Goal: Communication & Community: Answer question/provide support

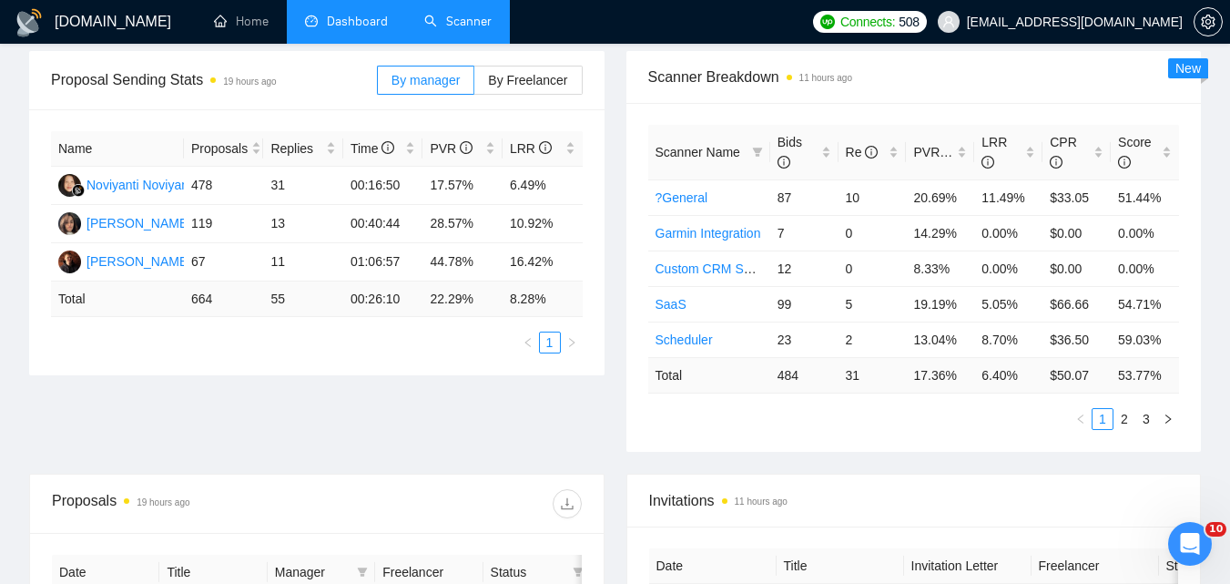
click at [424, 14] on link "Scanner" at bounding box center [457, 21] width 67 height 15
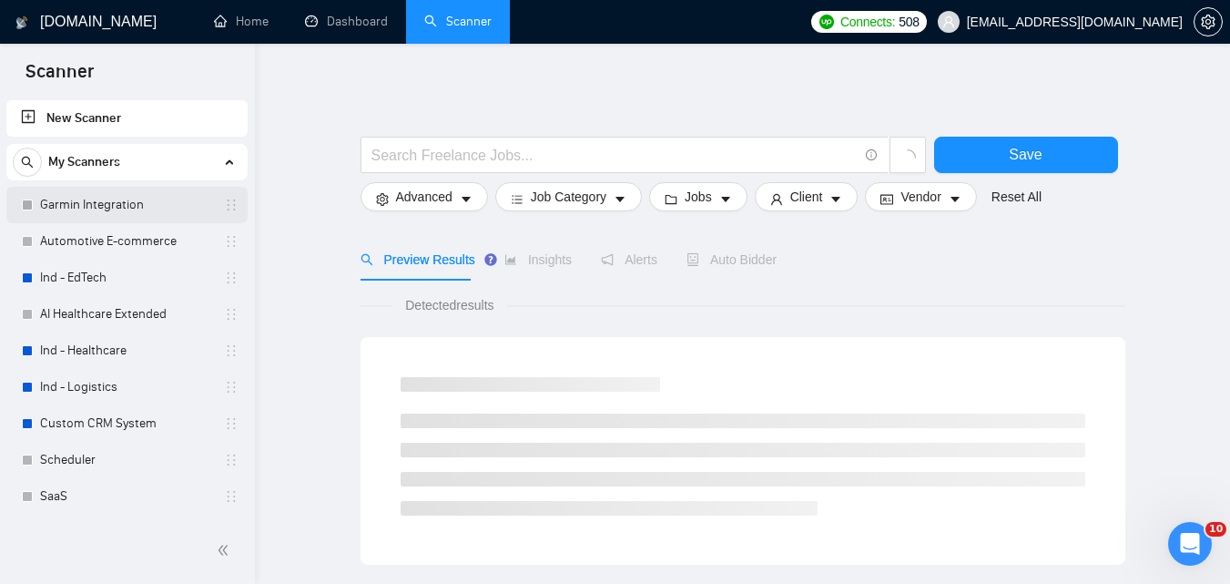
click at [126, 208] on link "Garmin Integration" at bounding box center [126, 205] width 173 height 36
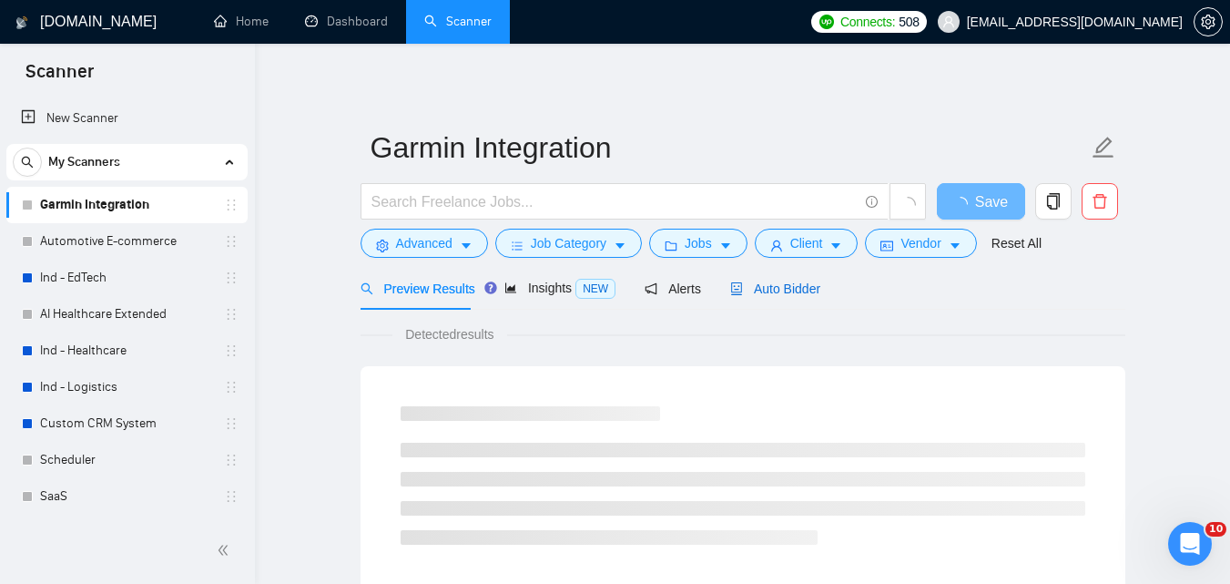
click at [750, 283] on span "Auto Bidder" at bounding box center [775, 288] width 90 height 15
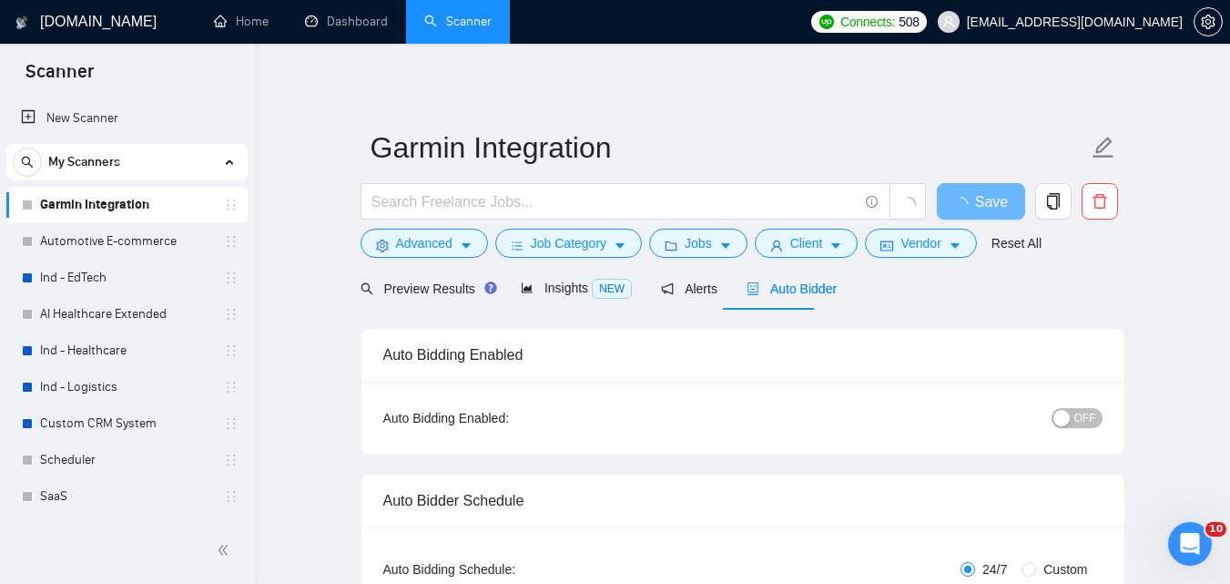
click at [1059, 423] on div "button" at bounding box center [1062, 418] width 16 height 16
click at [987, 207] on span "Save" at bounding box center [980, 201] width 33 height 23
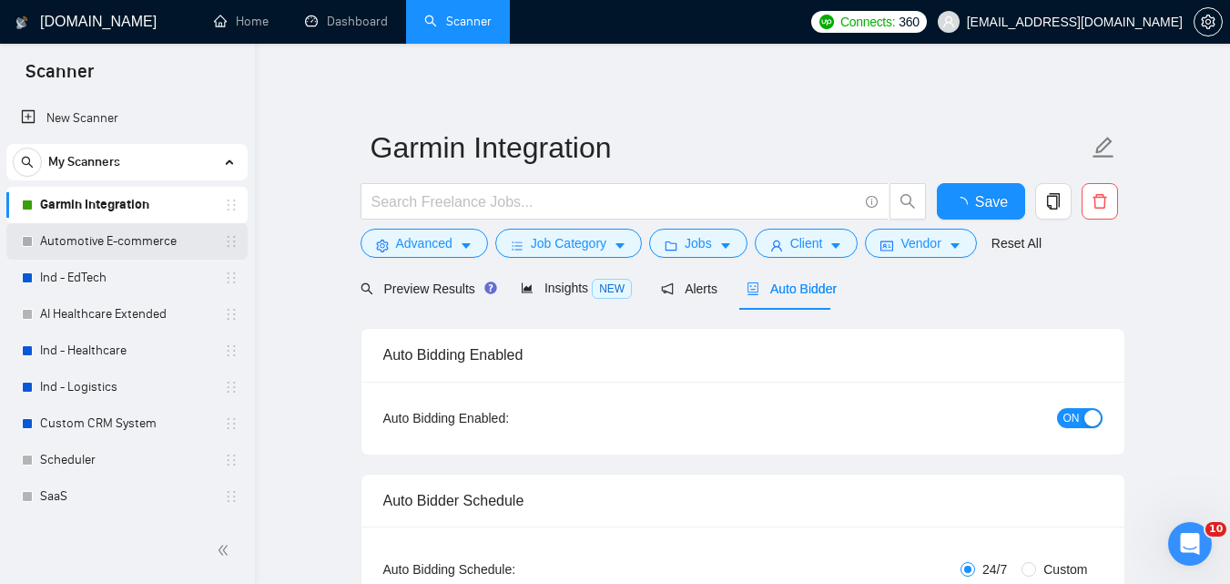
click at [143, 237] on link "Automotive E-commerce" at bounding box center [126, 241] width 173 height 36
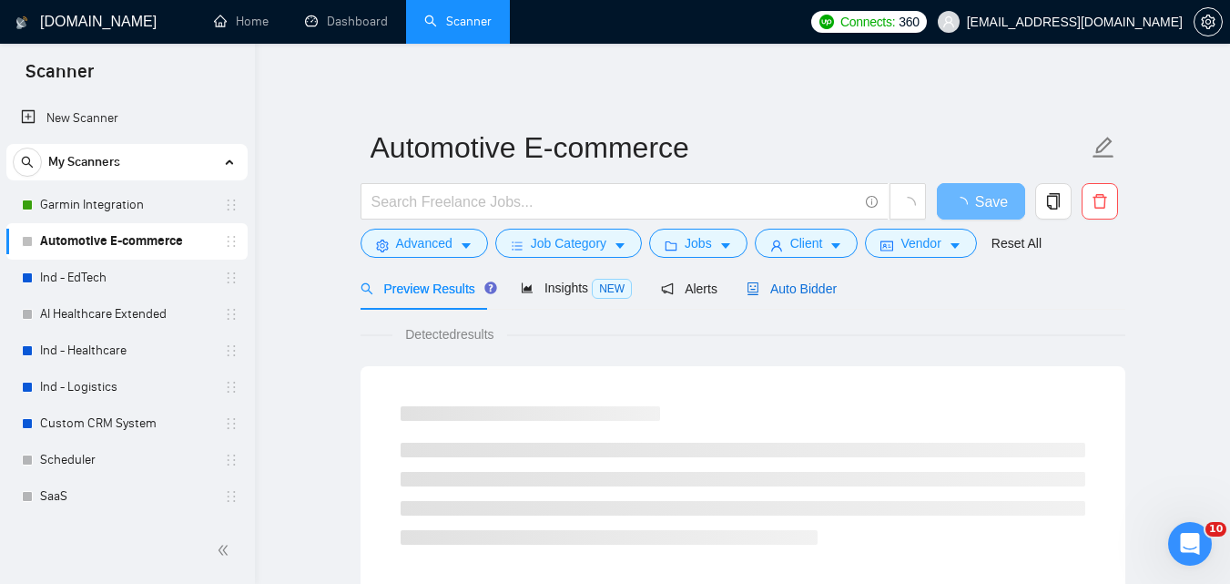
click at [792, 283] on span "Auto Bidder" at bounding box center [792, 288] width 90 height 15
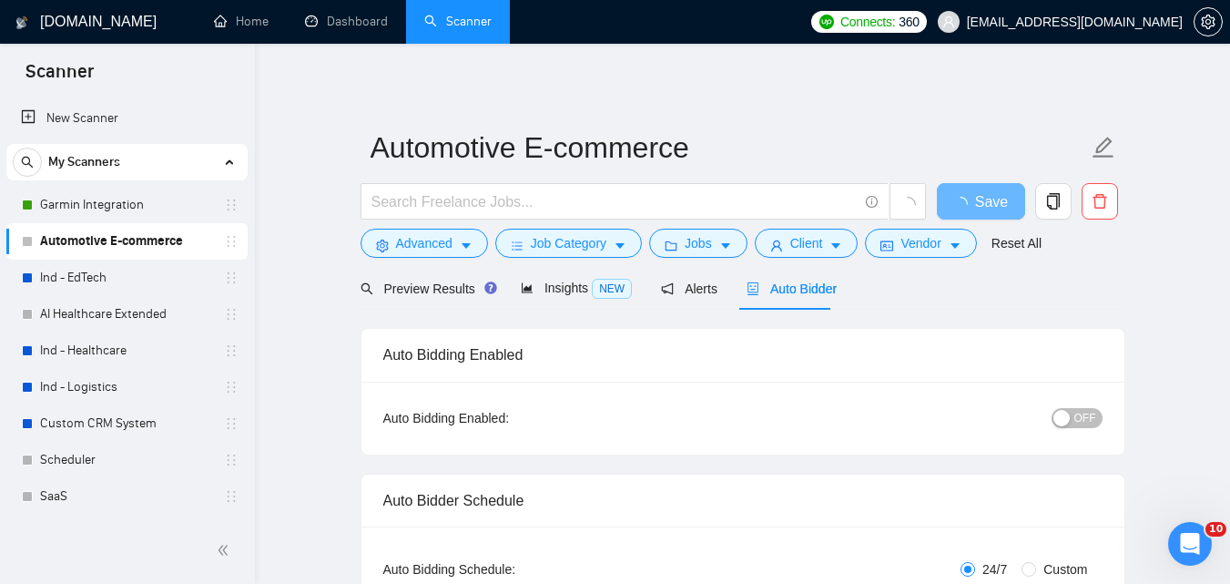
click at [1080, 413] on span "OFF" at bounding box center [1086, 418] width 22 height 20
checkbox input "true"
click at [975, 206] on span "Save" at bounding box center [980, 201] width 33 height 23
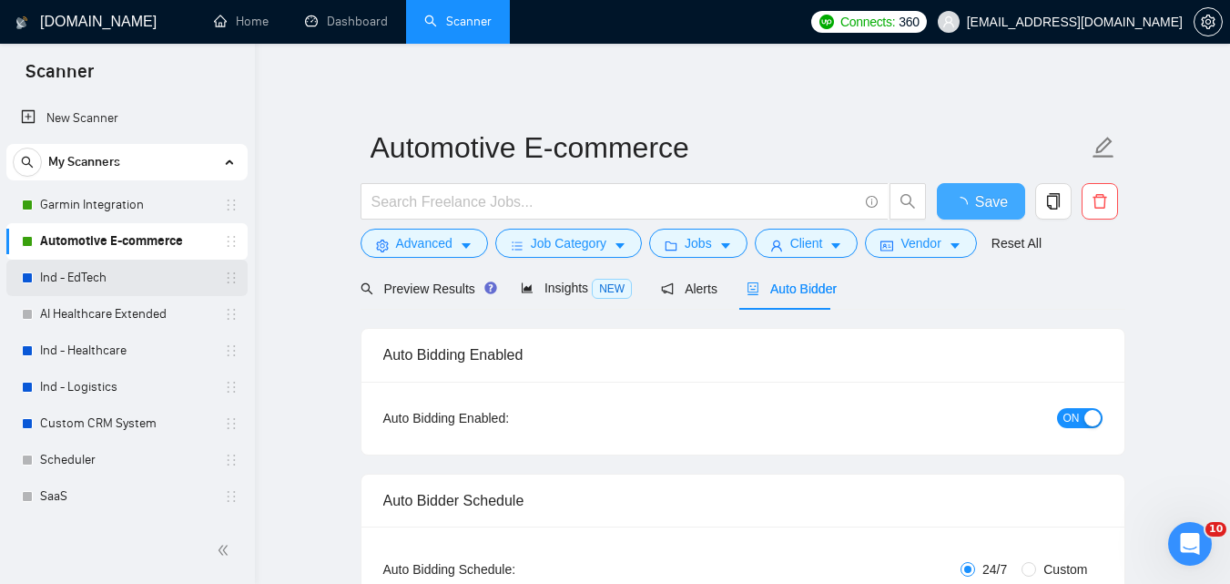
click at [158, 276] on link "Ind - EdTech" at bounding box center [126, 278] width 173 height 36
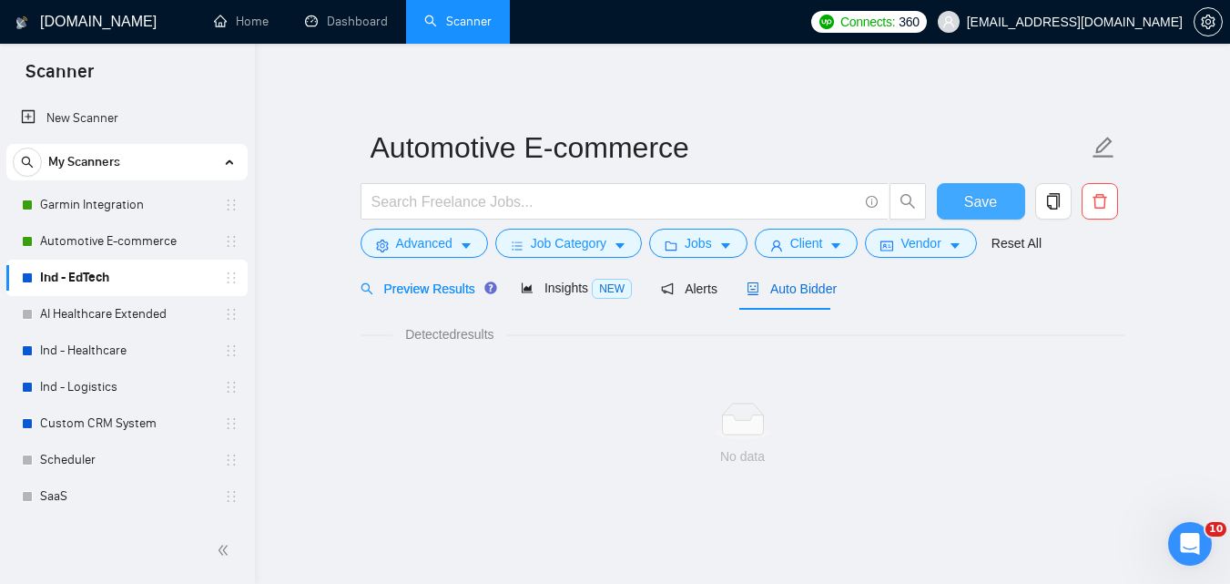
click at [778, 288] on span "Auto Bidder" at bounding box center [792, 288] width 90 height 15
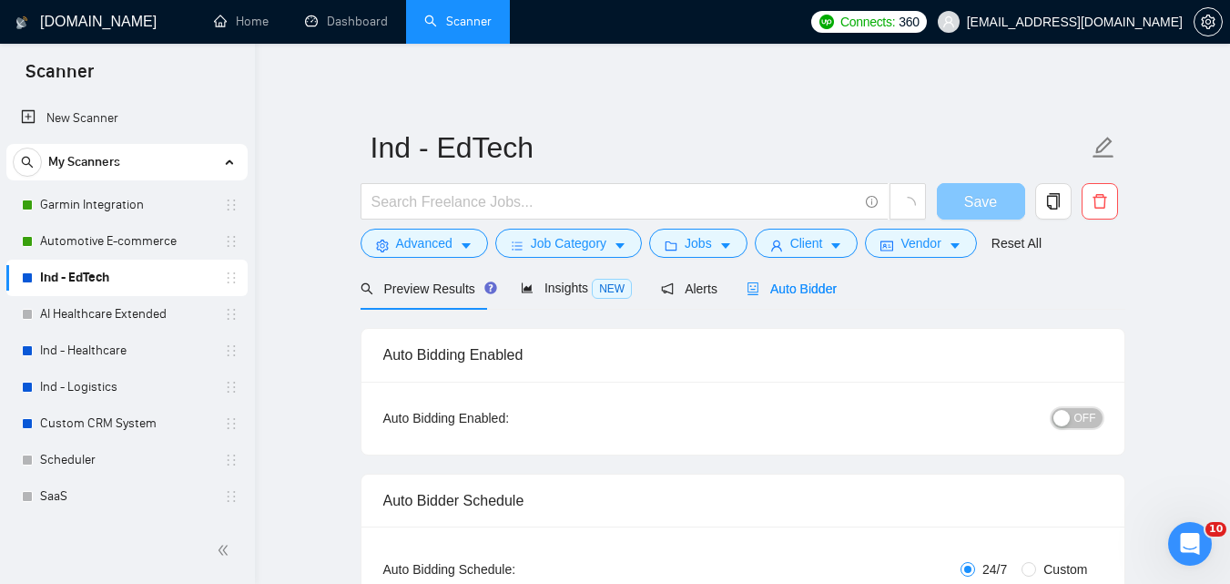
click at [1076, 408] on span "OFF" at bounding box center [1086, 418] width 22 height 20
click at [973, 196] on span "Save" at bounding box center [980, 201] width 33 height 23
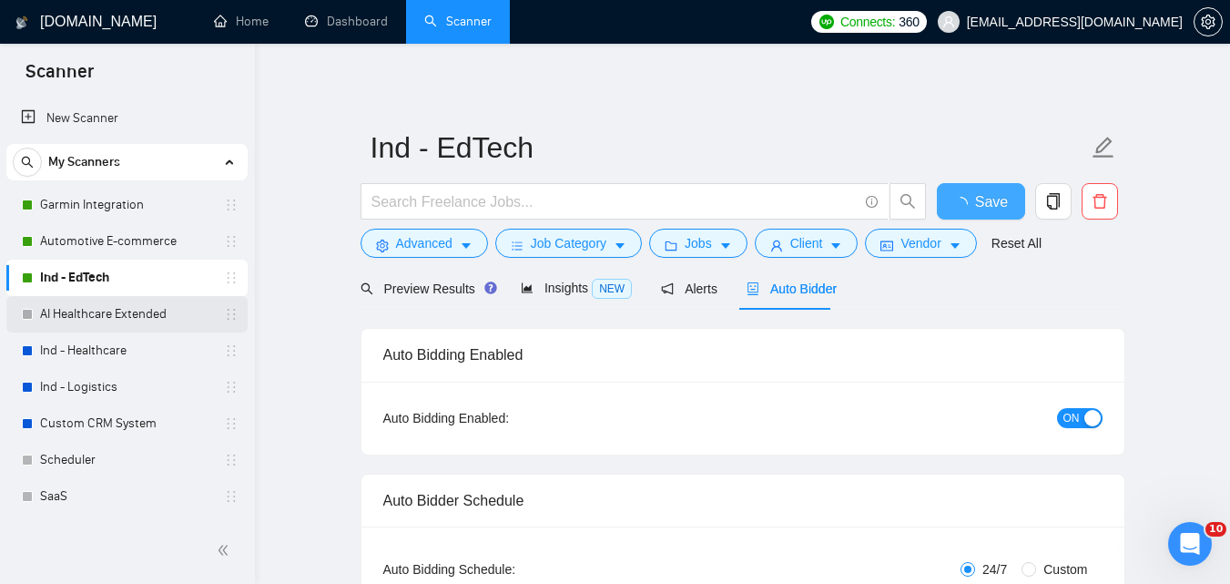
checkbox input "true"
click at [66, 314] on link "AI Healthcare Extended" at bounding box center [126, 314] width 173 height 36
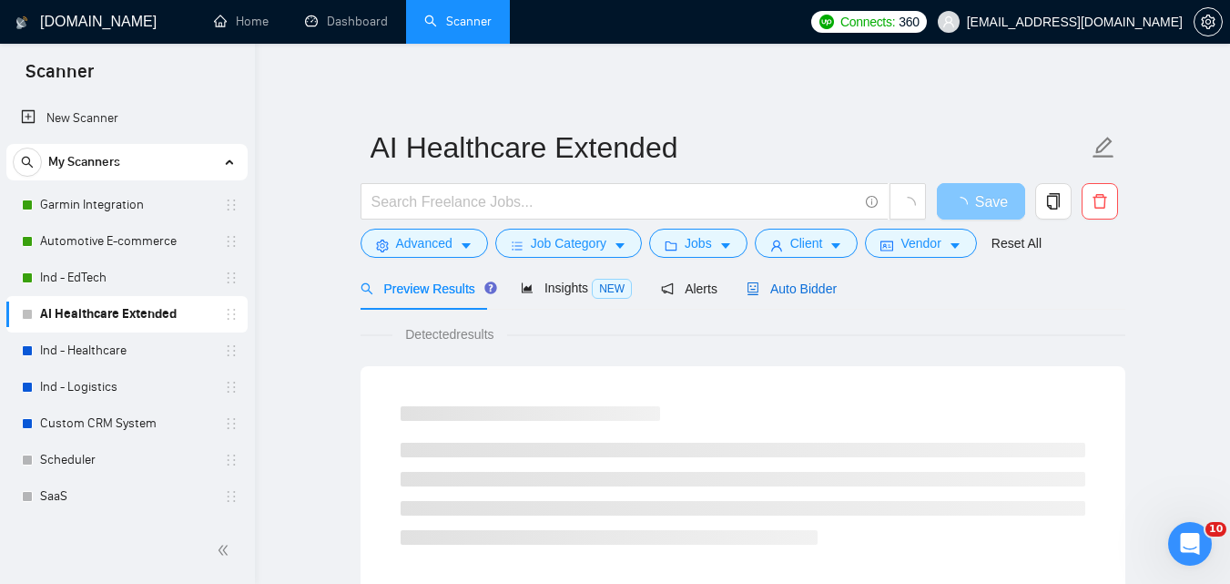
click at [807, 287] on span "Auto Bidder" at bounding box center [792, 288] width 90 height 15
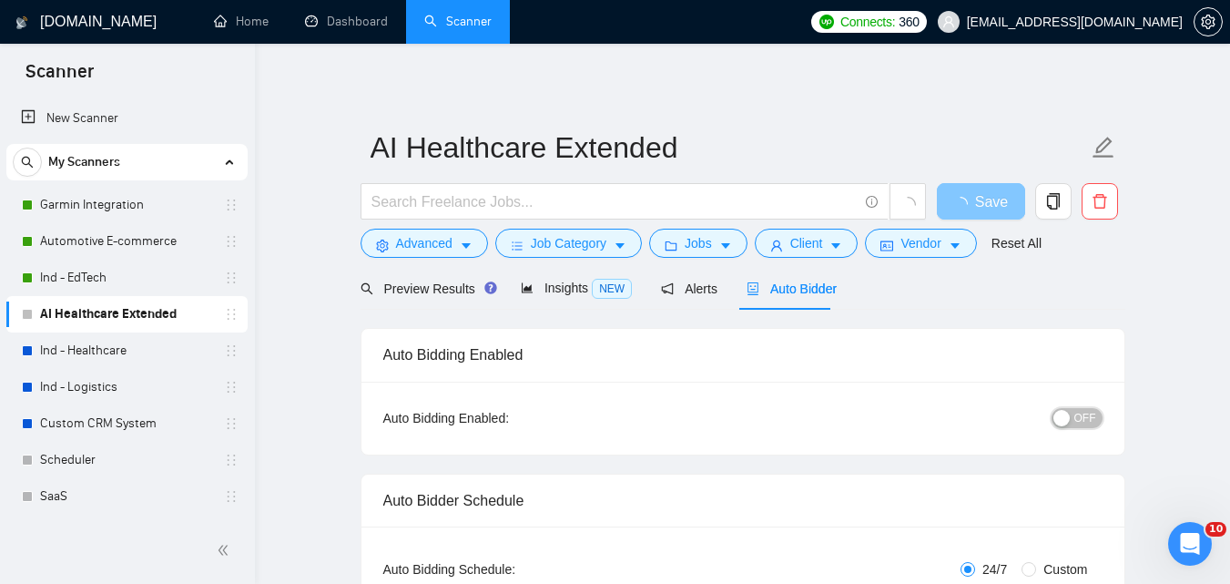
click at [1096, 414] on span "OFF" at bounding box center [1086, 418] width 22 height 20
click at [985, 200] on span "Save" at bounding box center [980, 201] width 33 height 23
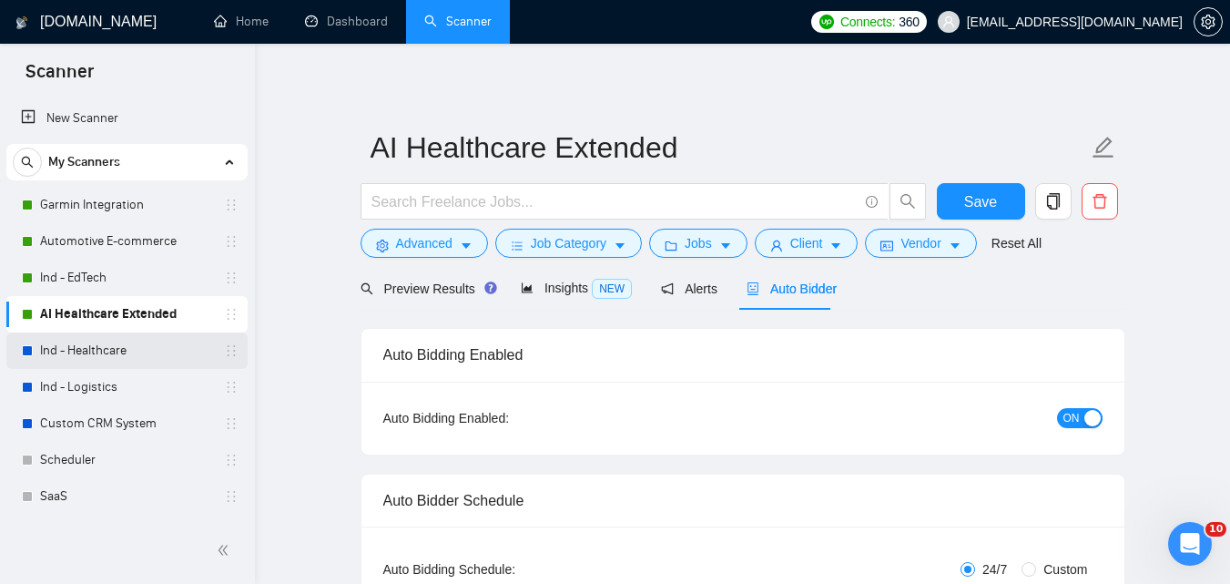
click at [117, 338] on link "Ind - Healthcare" at bounding box center [126, 350] width 173 height 36
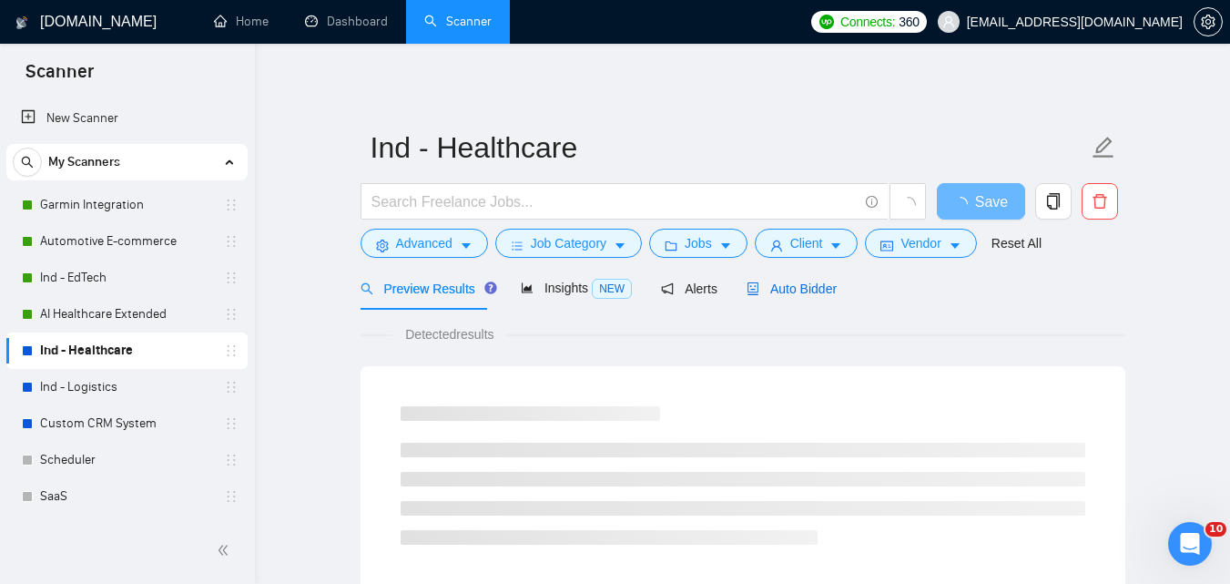
click at [781, 281] on span "Auto Bidder" at bounding box center [792, 288] width 90 height 15
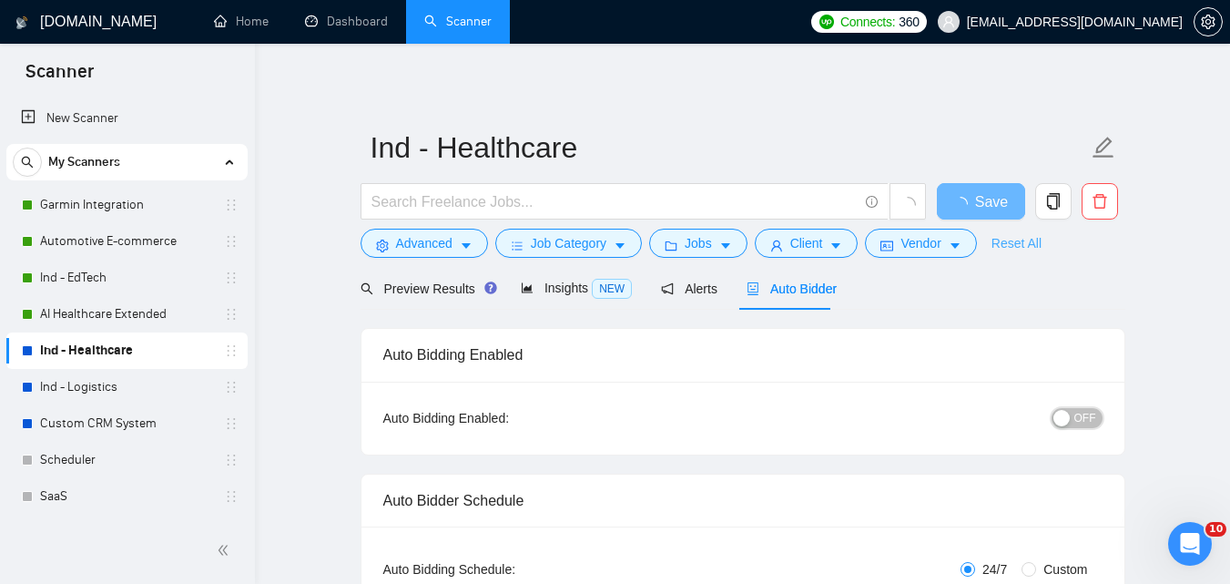
click at [1073, 409] on button "OFF" at bounding box center [1077, 418] width 51 height 20
checkbox input "true"
click at [983, 201] on span "Save" at bounding box center [980, 201] width 33 height 23
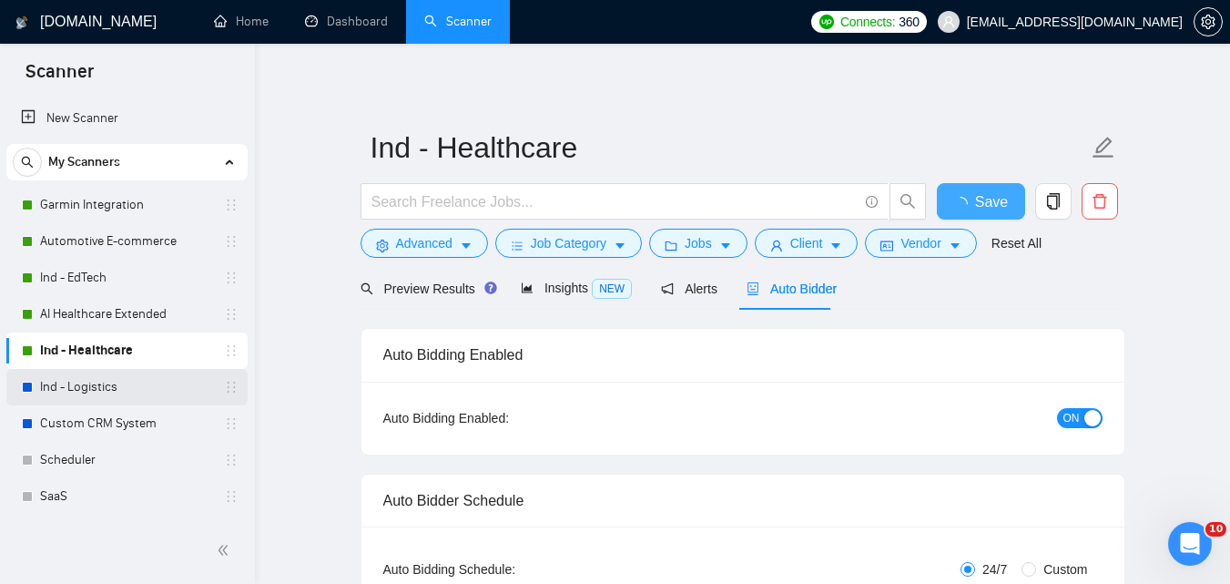
checkbox input "true"
click at [107, 384] on link "Ind - Logistics" at bounding box center [126, 387] width 173 height 36
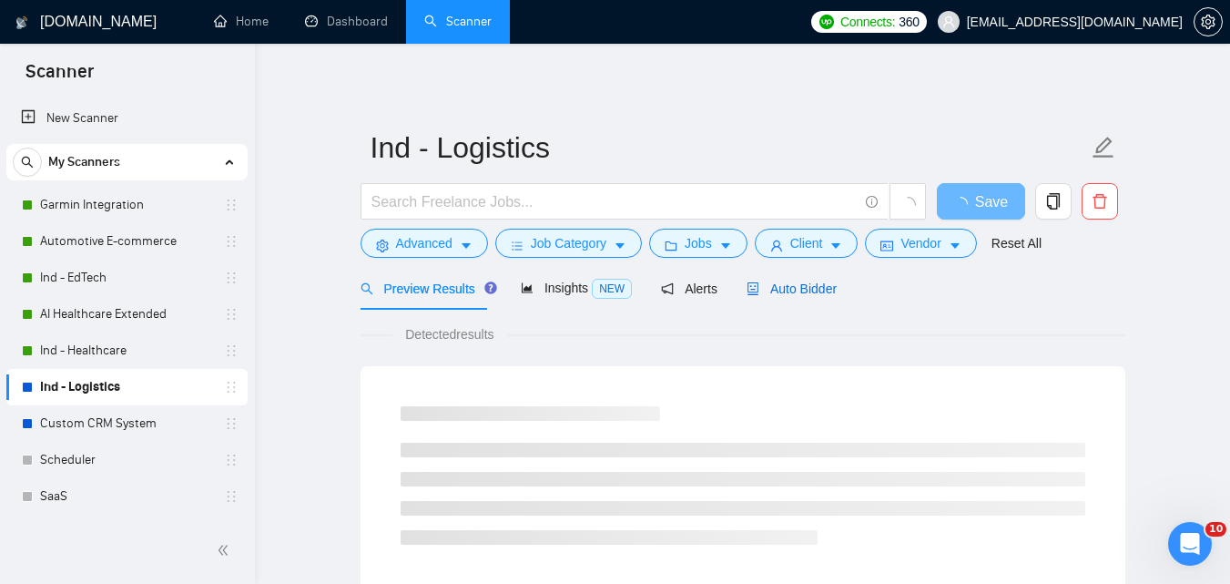
click at [775, 286] on span "Auto Bidder" at bounding box center [792, 288] width 90 height 15
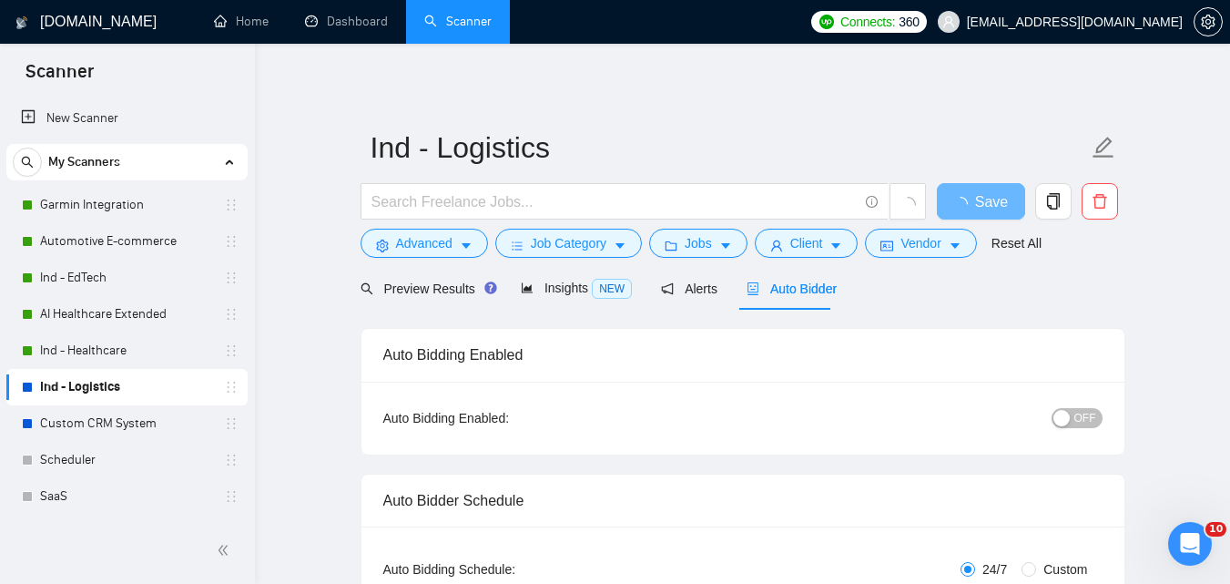
checkbox input "true"
click at [1075, 422] on button "OFF" at bounding box center [1077, 418] width 51 height 20
click at [975, 201] on span "Save" at bounding box center [980, 201] width 33 height 23
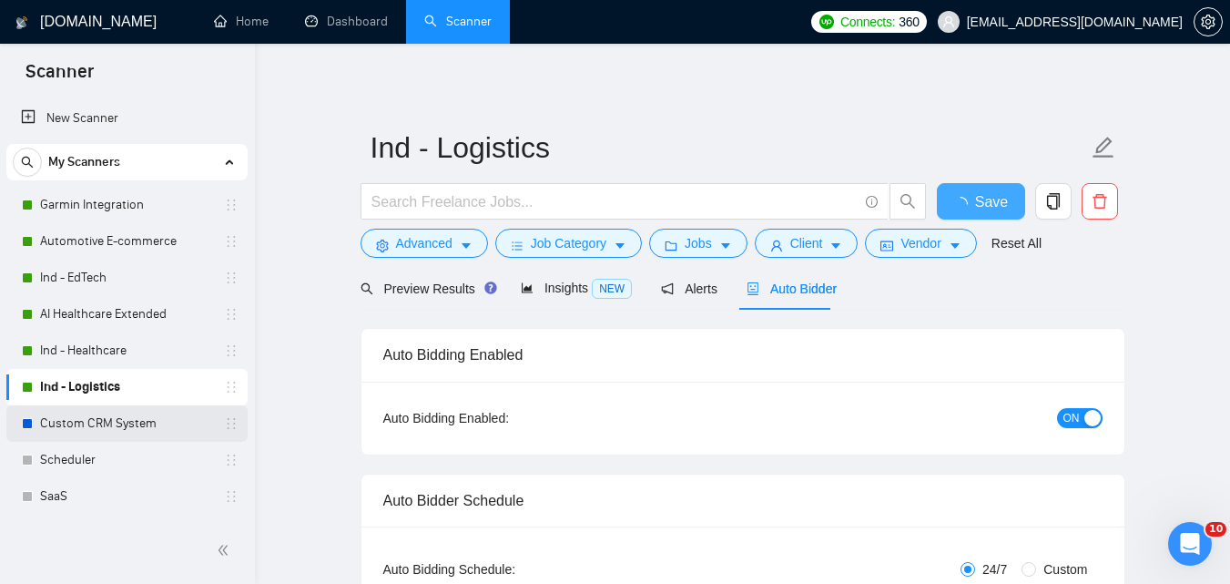
checkbox input "true"
click at [99, 413] on link "Custom CRM System" at bounding box center [126, 423] width 173 height 36
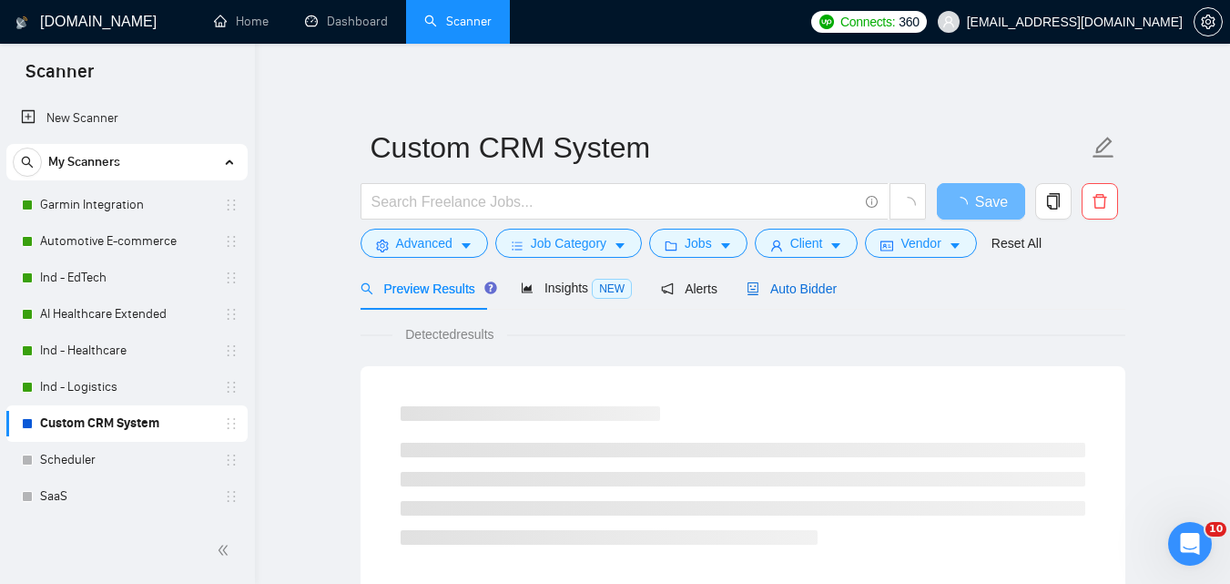
click at [783, 283] on span "Auto Bidder" at bounding box center [792, 288] width 90 height 15
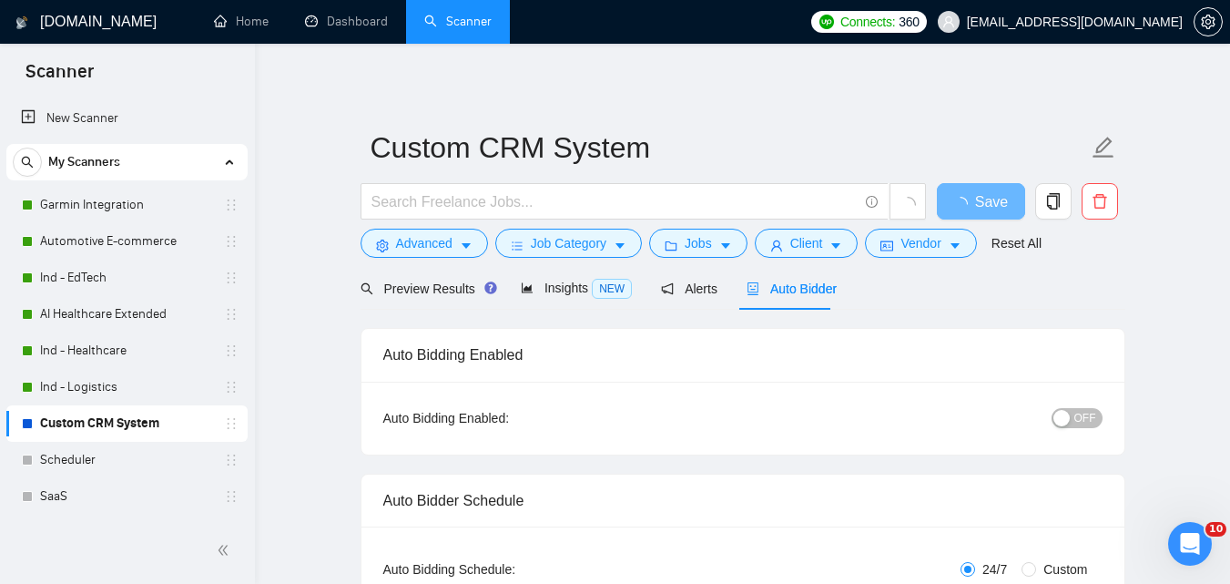
checkbox input "true"
click at [1096, 413] on span "OFF" at bounding box center [1086, 418] width 22 height 20
click at [998, 199] on button "Save" at bounding box center [981, 201] width 88 height 36
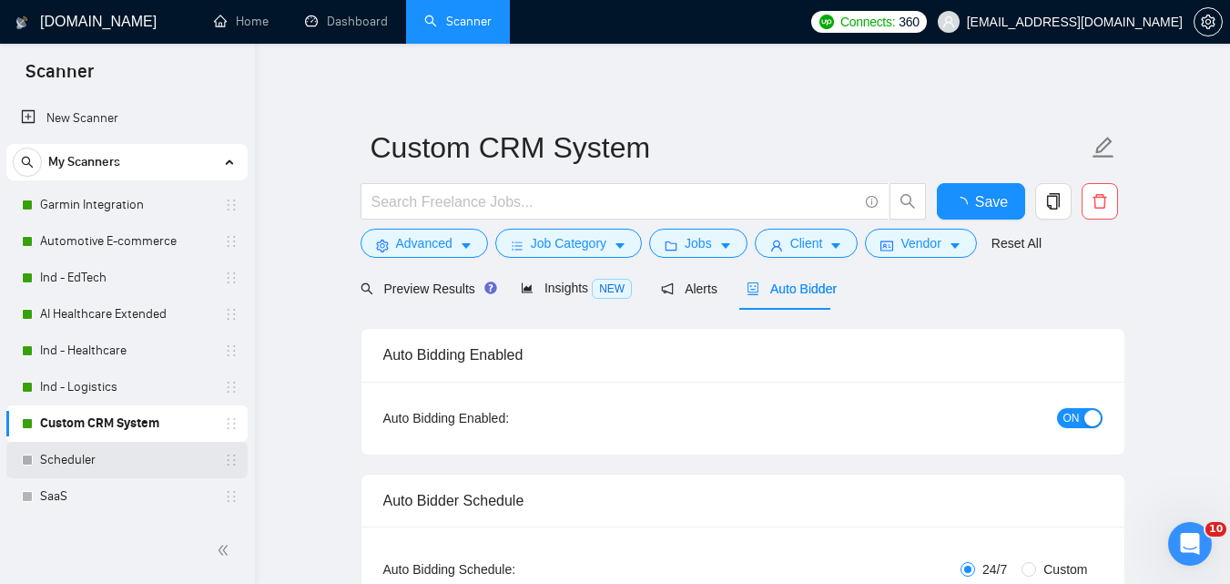
click at [88, 455] on link "Scheduler" at bounding box center [126, 460] width 173 height 36
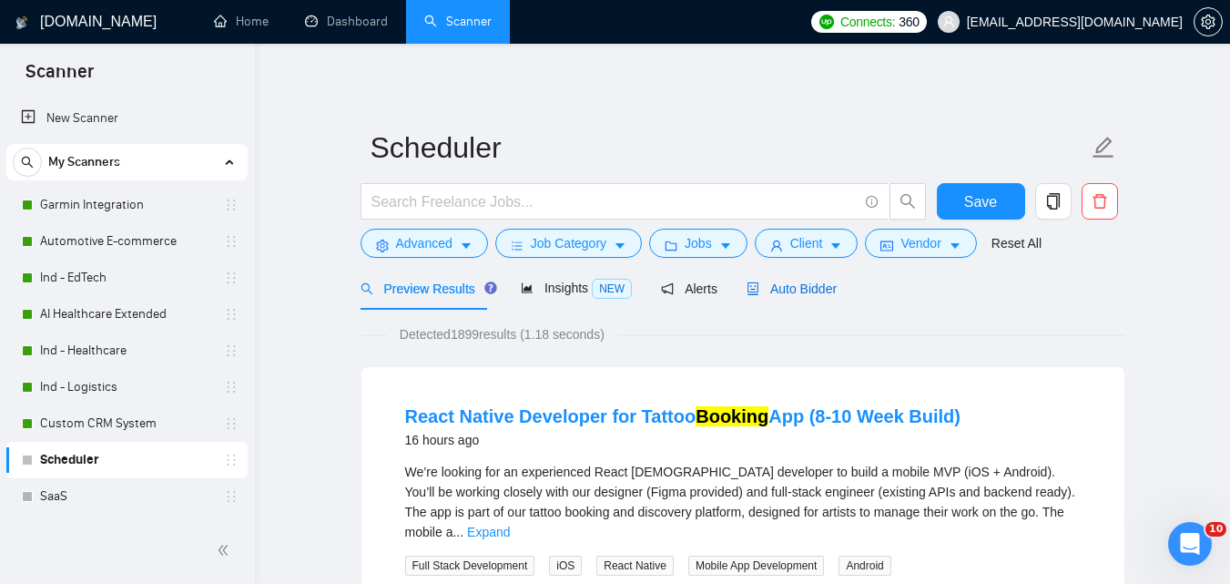
click at [792, 286] on span "Auto Bidder" at bounding box center [792, 288] width 90 height 15
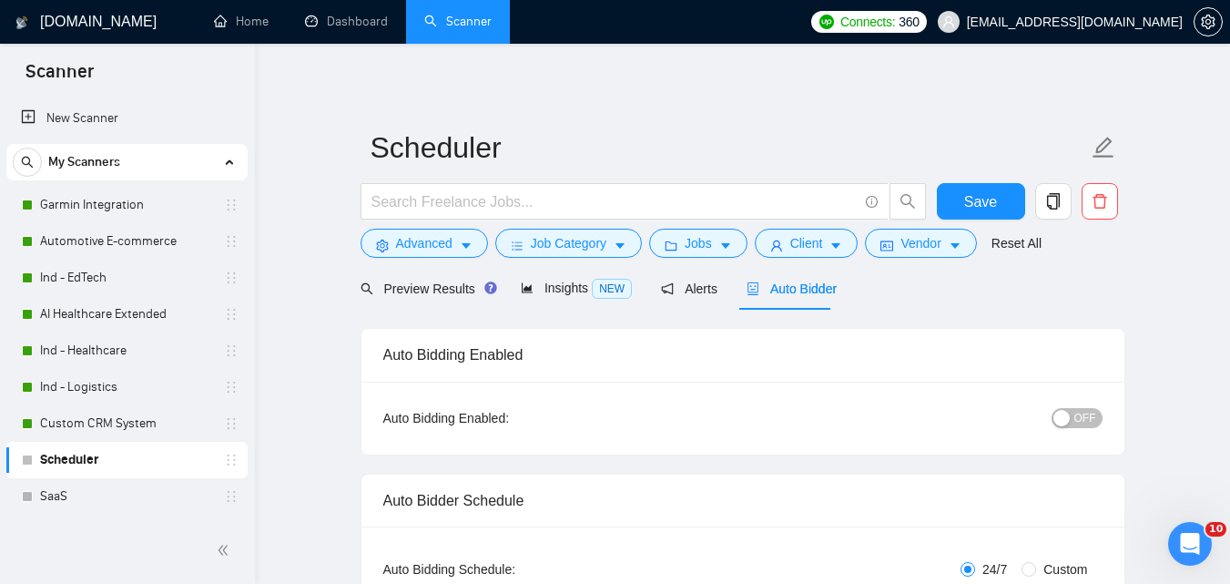
click at [1089, 413] on span "OFF" at bounding box center [1086, 418] width 22 height 20
click at [995, 192] on span "Save" at bounding box center [980, 201] width 33 height 23
click at [100, 494] on link "SaaS" at bounding box center [126, 496] width 173 height 36
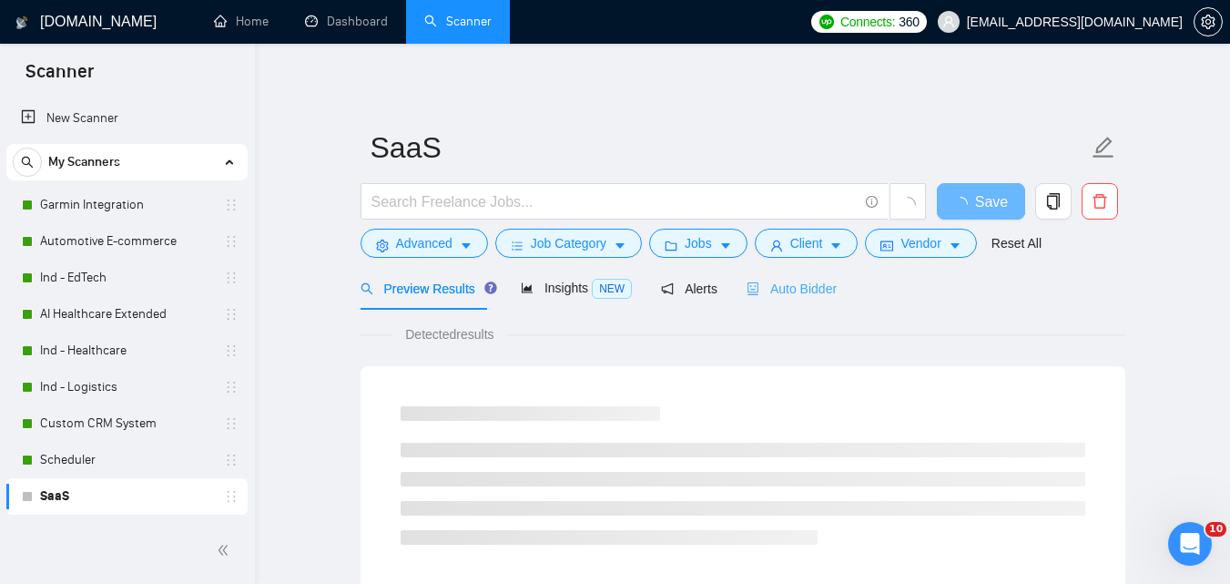
click at [811, 274] on div "Auto Bidder" at bounding box center [792, 288] width 90 height 43
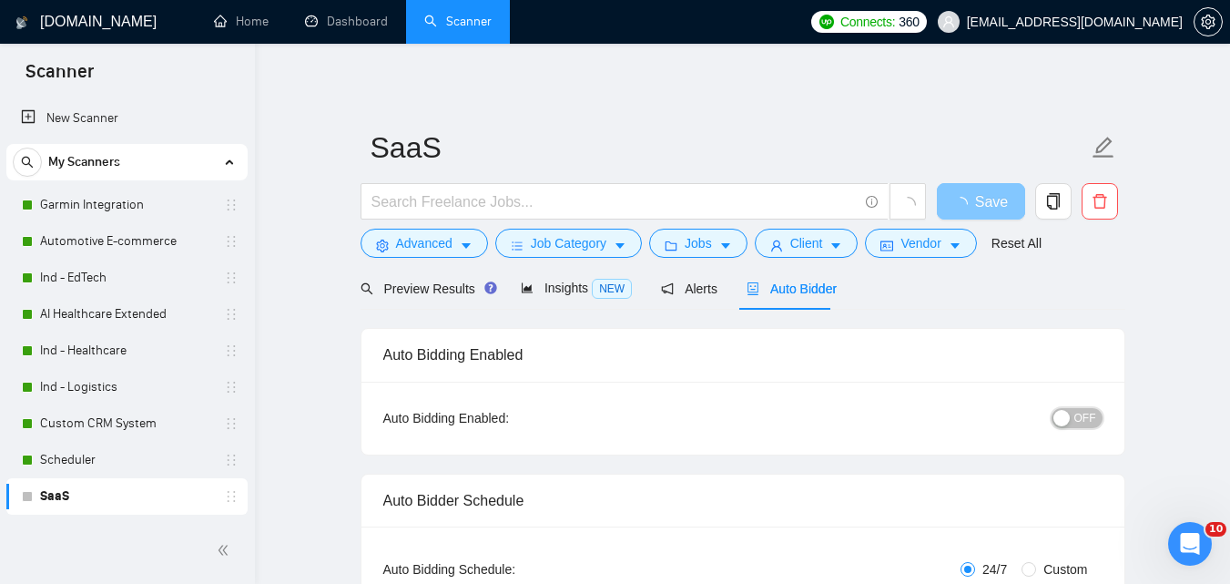
click at [1092, 420] on span "OFF" at bounding box center [1086, 418] width 22 height 20
click at [977, 202] on span "Save" at bounding box center [980, 201] width 33 height 23
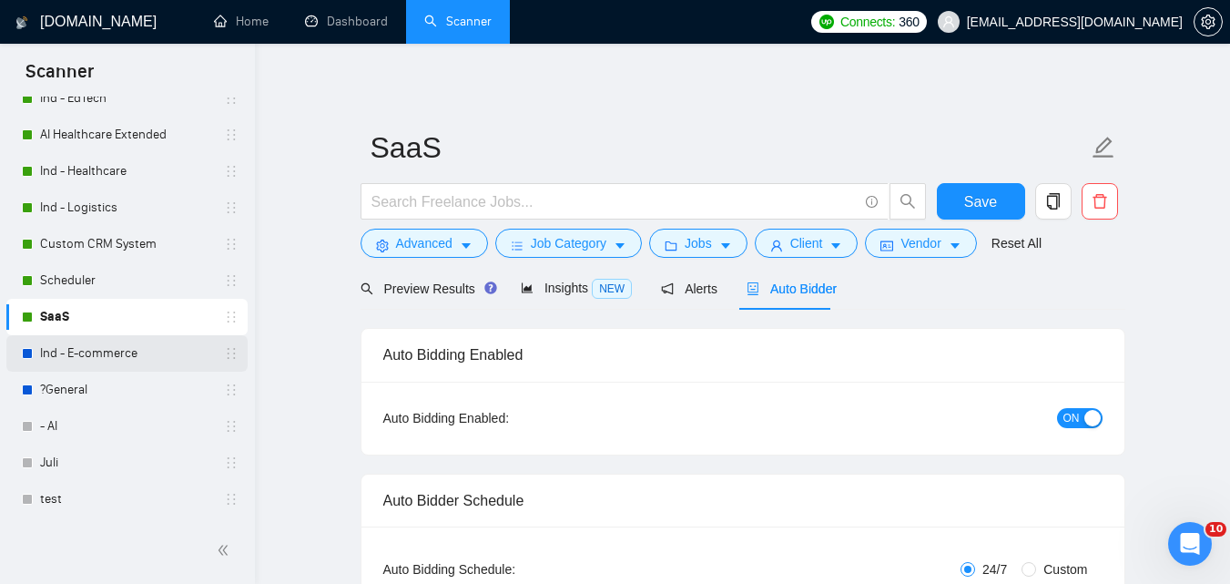
click at [117, 348] on link "Ind - E-commerce" at bounding box center [126, 353] width 173 height 36
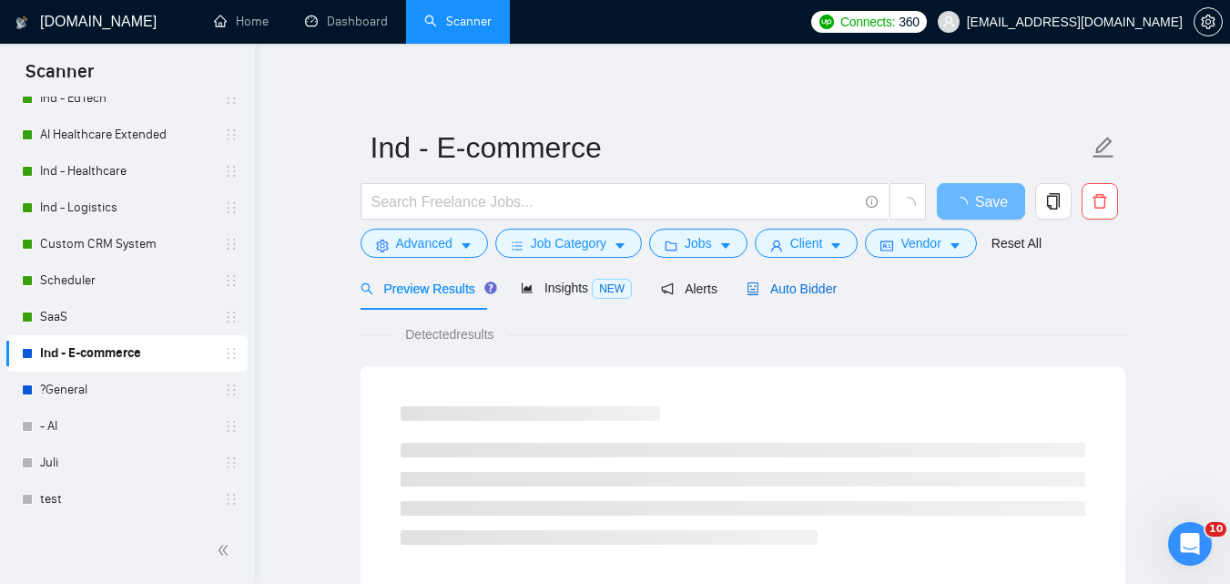
click at [800, 291] on span "Auto Bidder" at bounding box center [792, 288] width 90 height 15
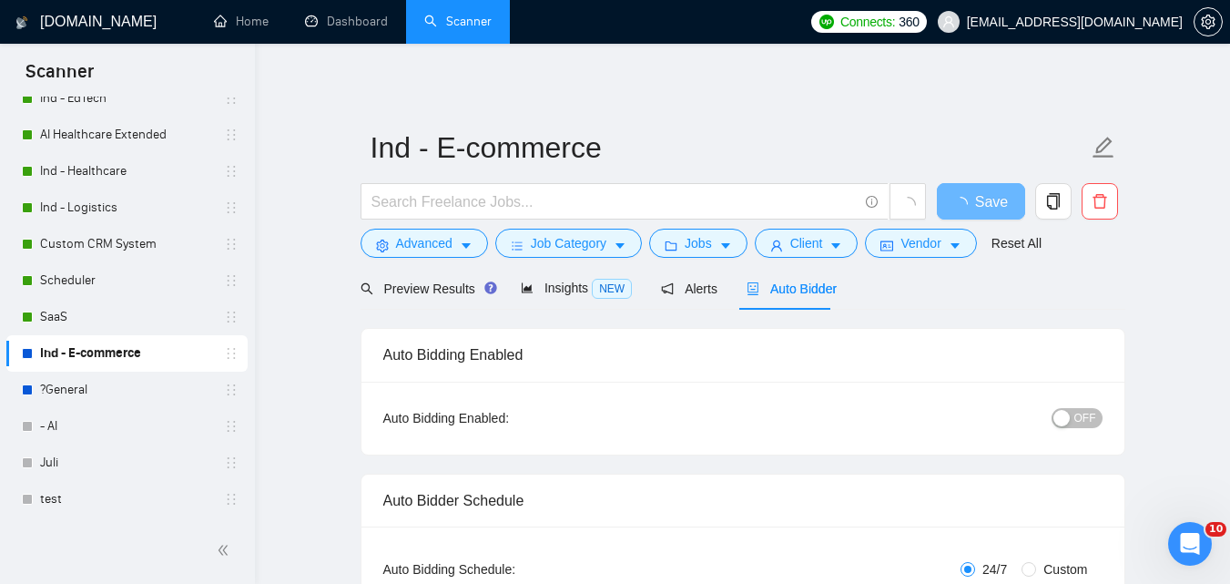
checkbox input "true"
click at [1077, 413] on span "OFF" at bounding box center [1086, 418] width 22 height 20
click at [998, 197] on button "Save" at bounding box center [981, 201] width 88 height 36
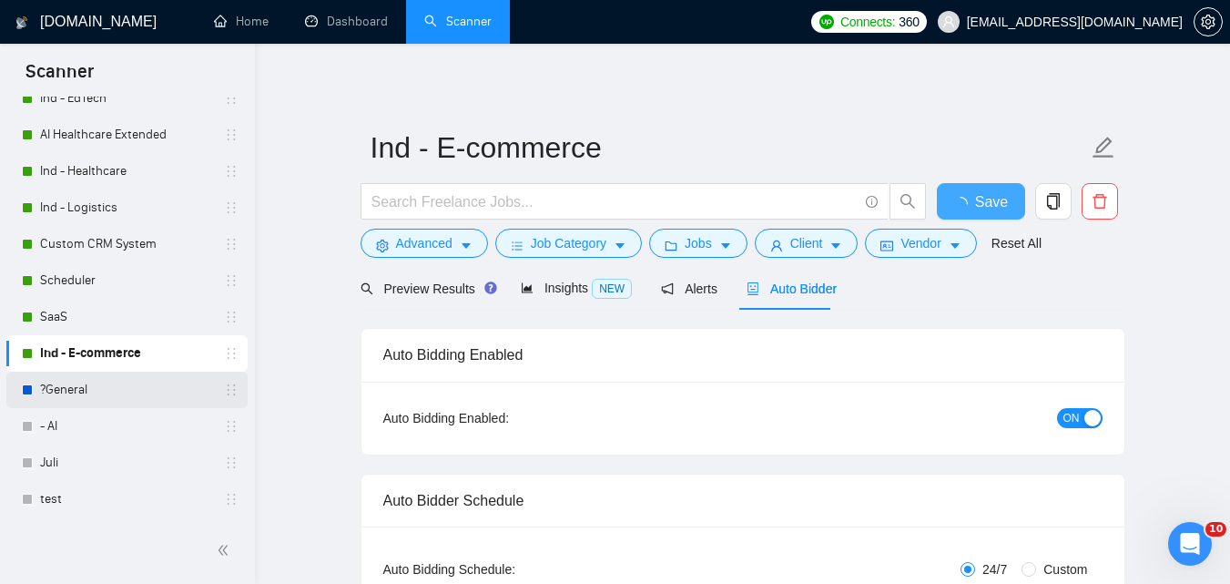
checkbox input "true"
click at [132, 396] on link "?General" at bounding box center [126, 390] width 173 height 36
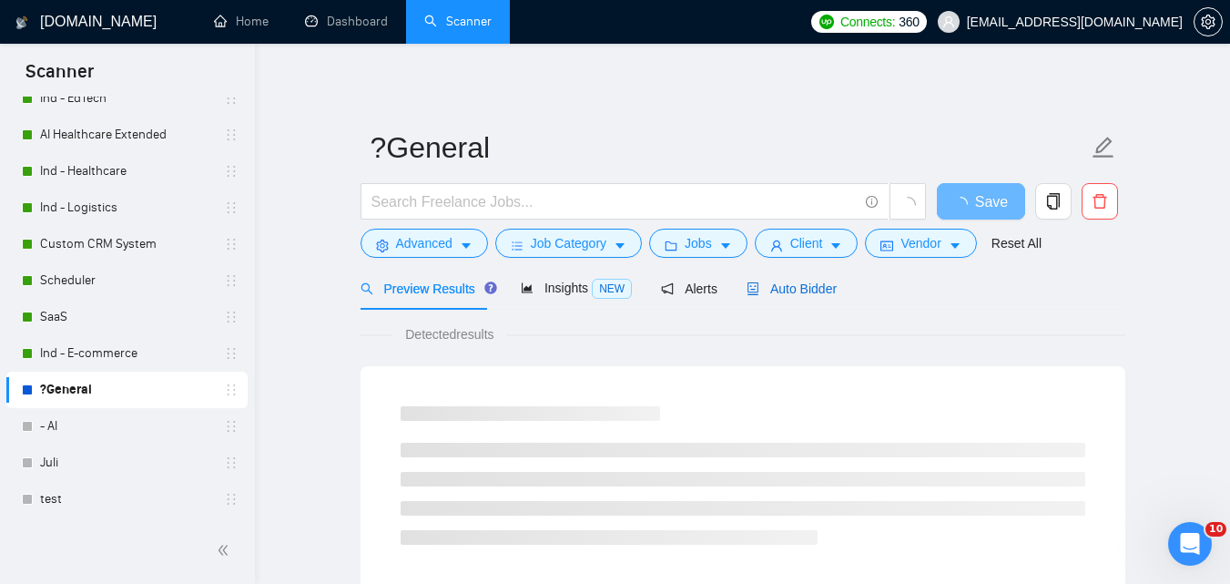
click at [771, 296] on span "Auto Bidder" at bounding box center [792, 288] width 90 height 15
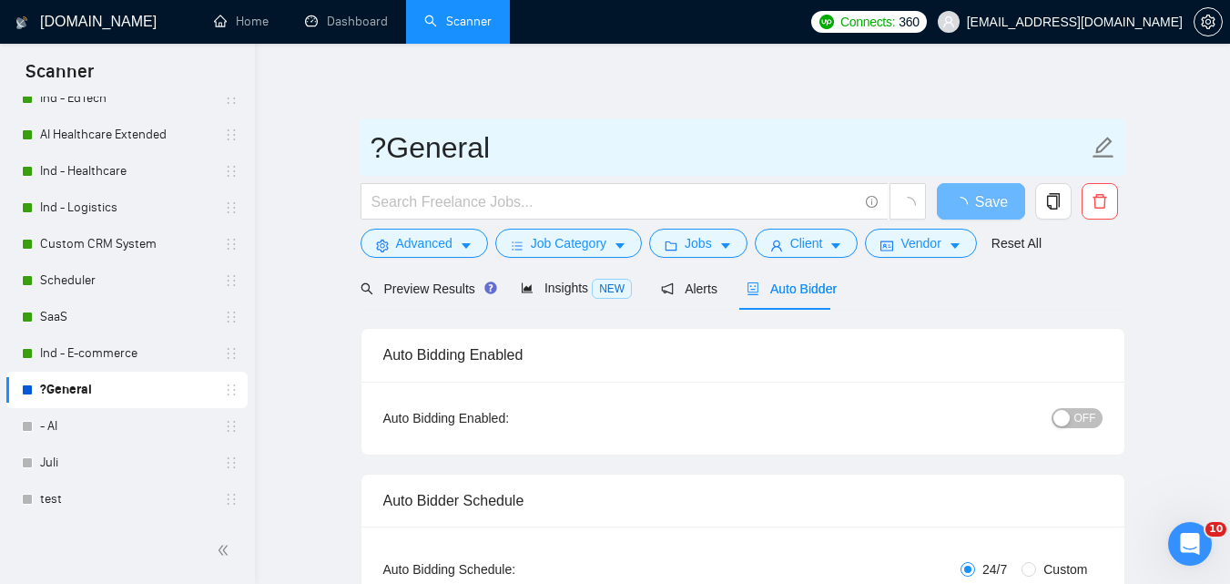
checkbox input "true"
click at [1096, 419] on span "OFF" at bounding box center [1086, 418] width 22 height 20
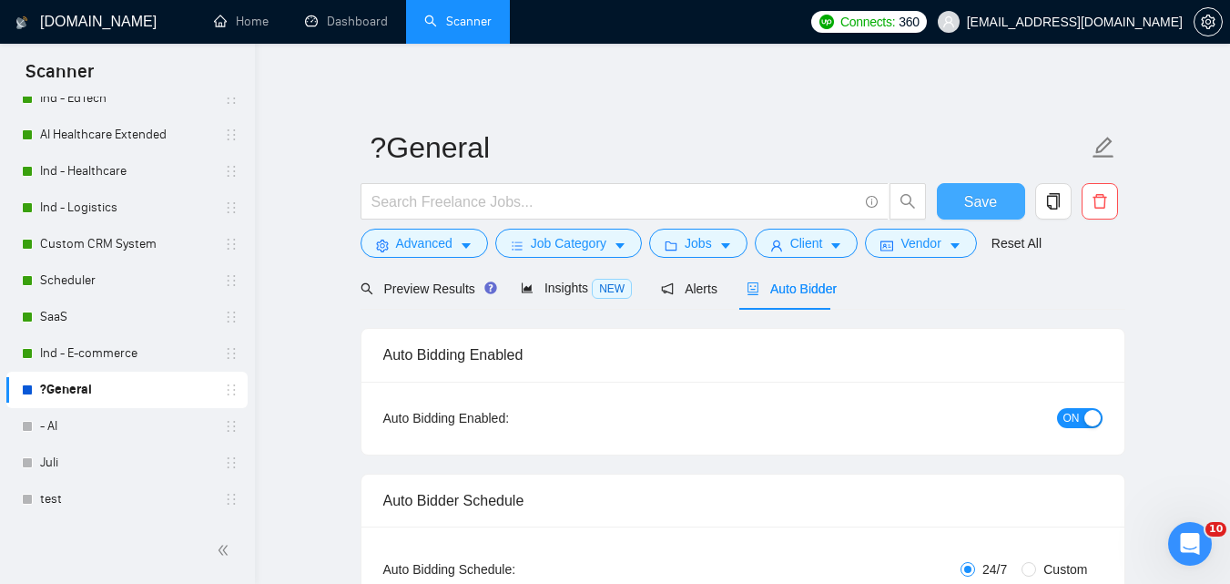
click at [1004, 203] on button "Save" at bounding box center [981, 201] width 88 height 36
click at [1212, 23] on icon "setting" at bounding box center [1208, 22] width 15 height 15
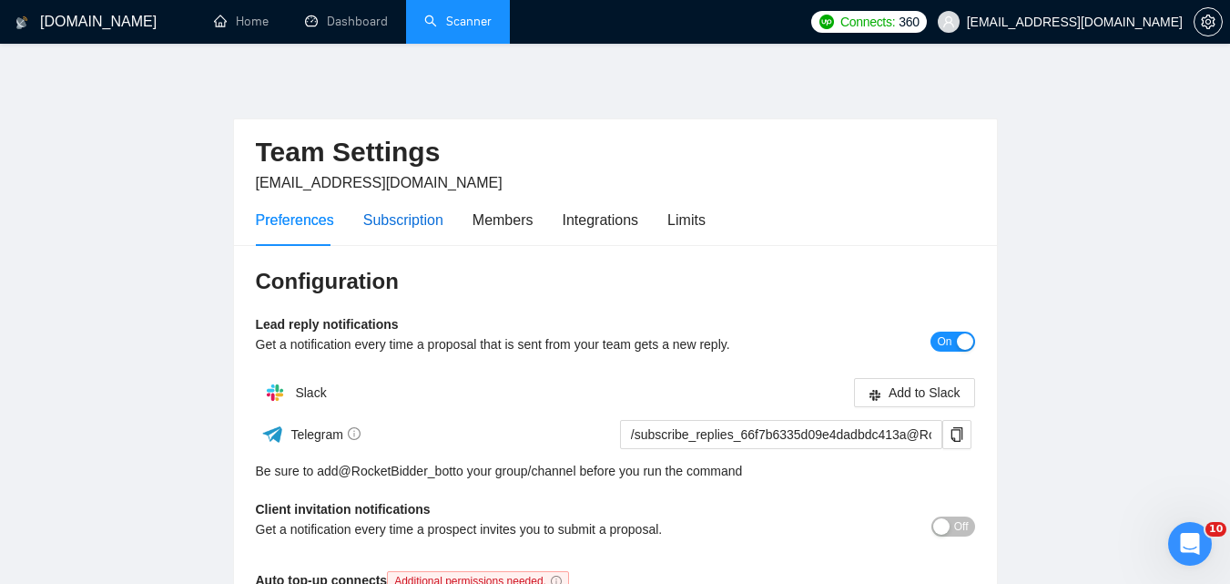
click at [410, 230] on div "Subscription" at bounding box center [403, 220] width 80 height 23
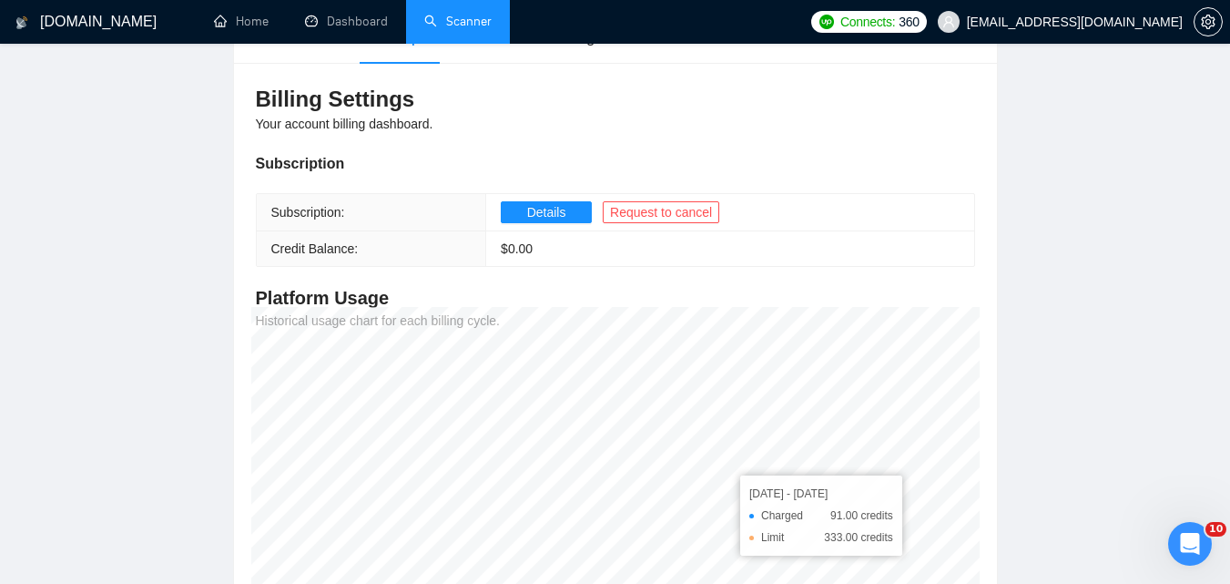
scroll to position [91, 0]
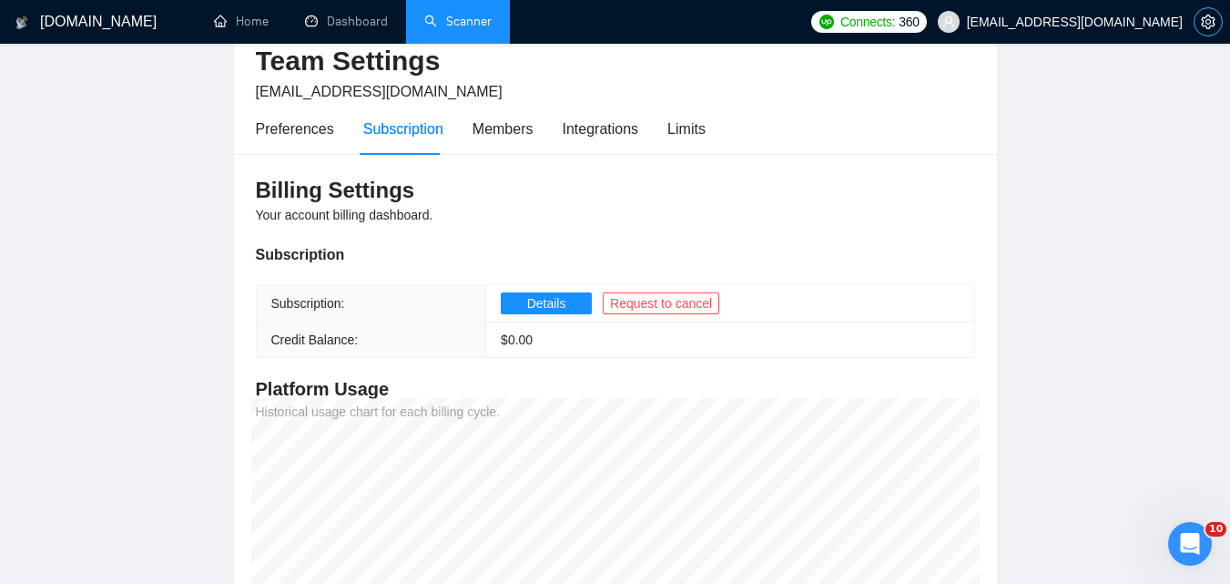
click at [1202, 25] on icon "setting" at bounding box center [1208, 22] width 15 height 15
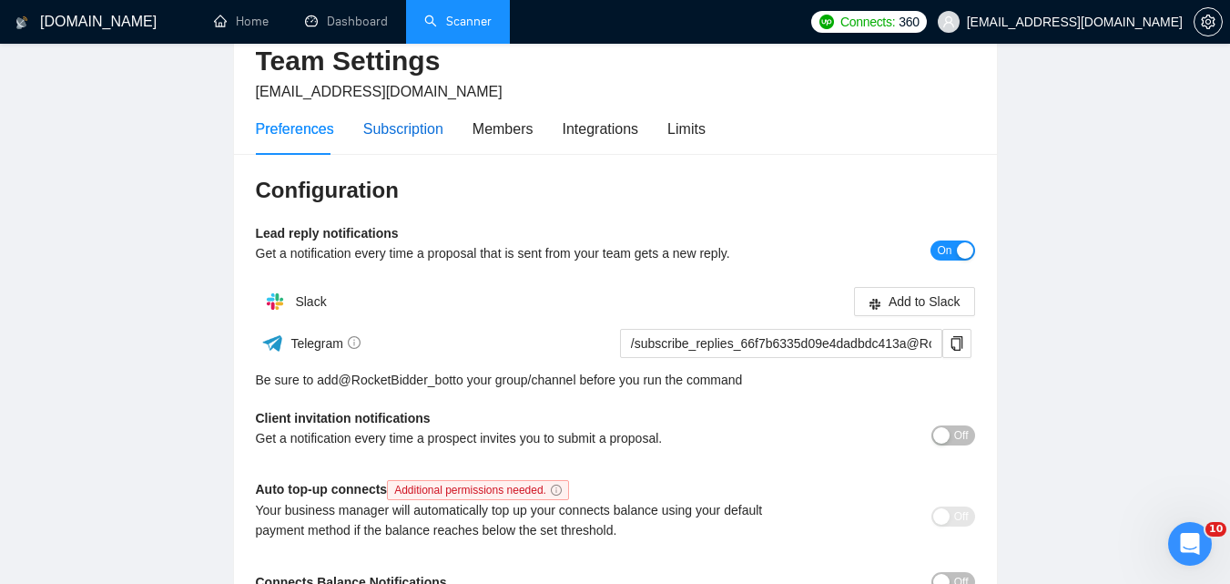
click at [381, 120] on div "Subscription" at bounding box center [403, 128] width 80 height 23
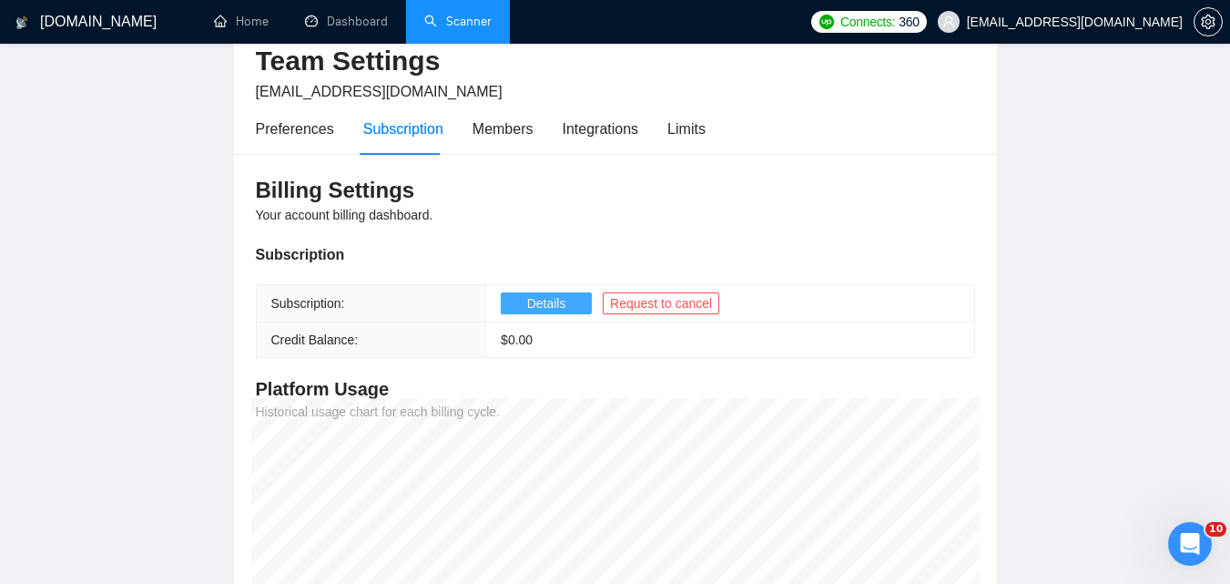
click at [545, 304] on span "Details" at bounding box center [546, 303] width 39 height 20
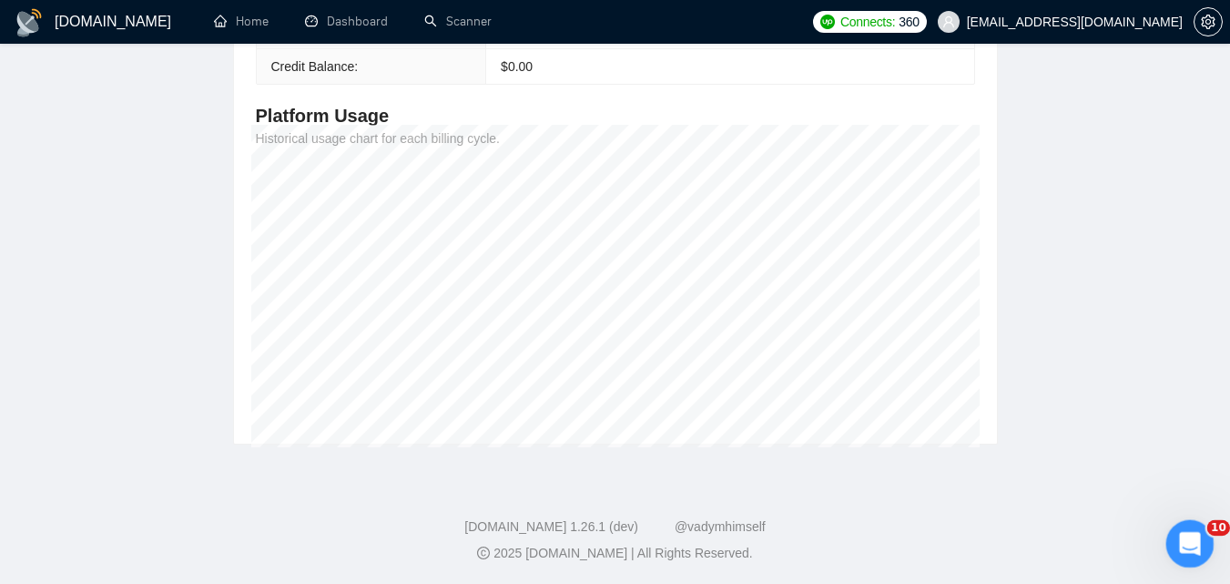
click at [1179, 533] on icon "Open Intercom Messenger" at bounding box center [1188, 541] width 30 height 30
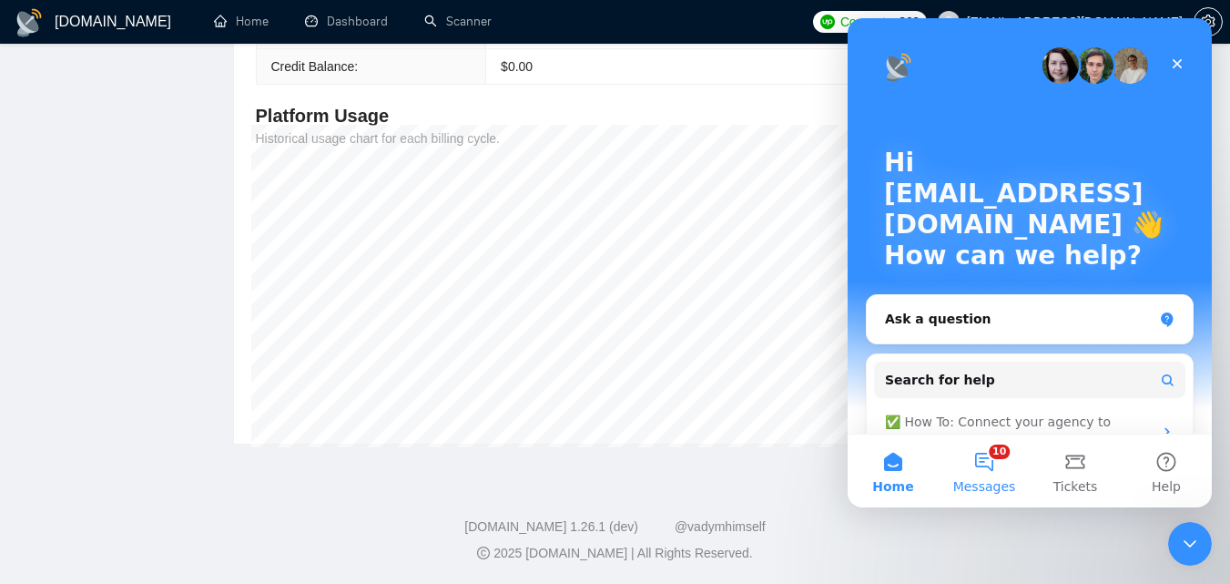
click at [1009, 457] on button "10 Messages" at bounding box center [984, 470] width 91 height 73
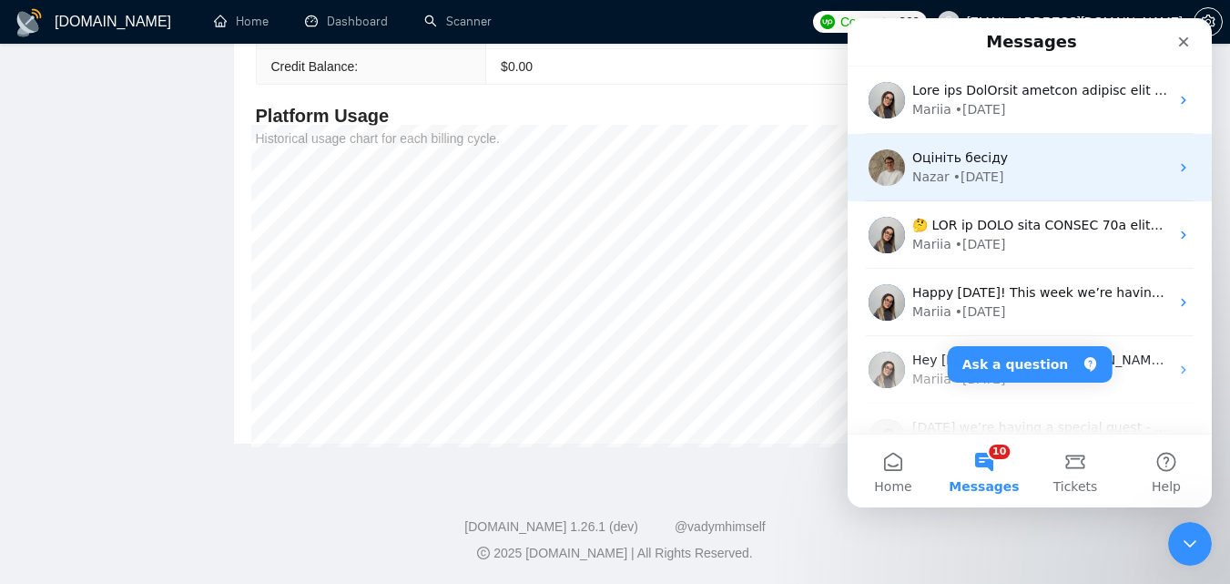
click at [1045, 157] on div "Оцініть бесіду" at bounding box center [1040, 157] width 257 height 19
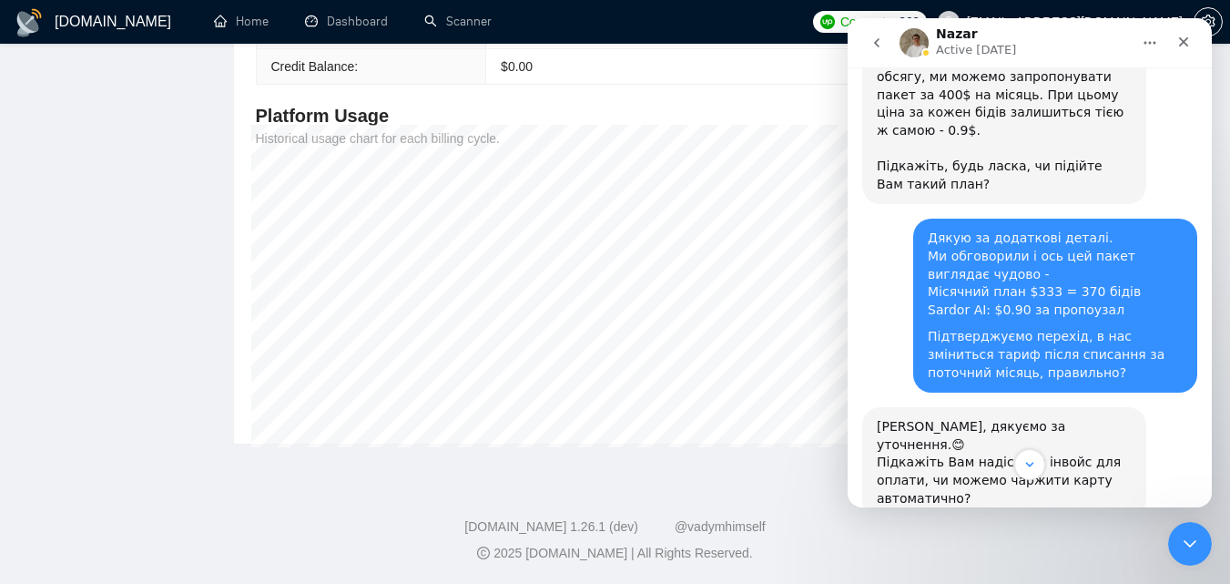
scroll to position [2169, 0]
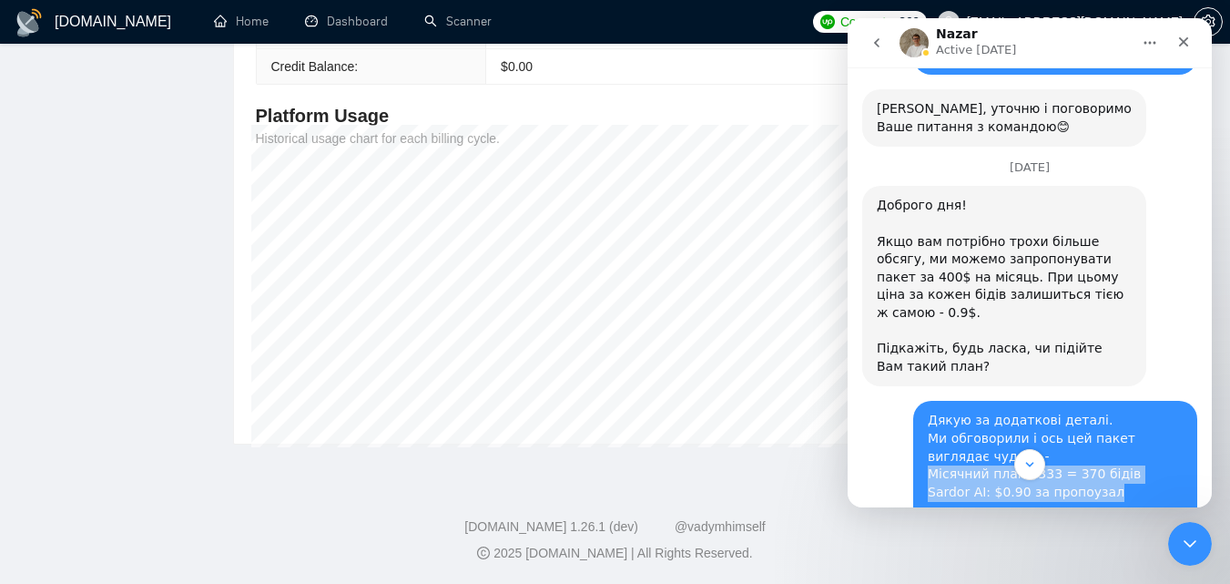
drag, startPoint x: 1126, startPoint y: 224, endPoint x: 921, endPoint y: 214, distance: 206.1
click at [928, 412] on div "Дякую за додаткові деталі. Ми обговорили і ось цей пакет виглядає чудово - Міся…" at bounding box center [1055, 456] width 255 height 89
copy div "Місячний план $333 = 370 бідів Sardor AI: $0.90 за пропоузал"
click at [874, 56] on button "go back" at bounding box center [877, 42] width 35 height 35
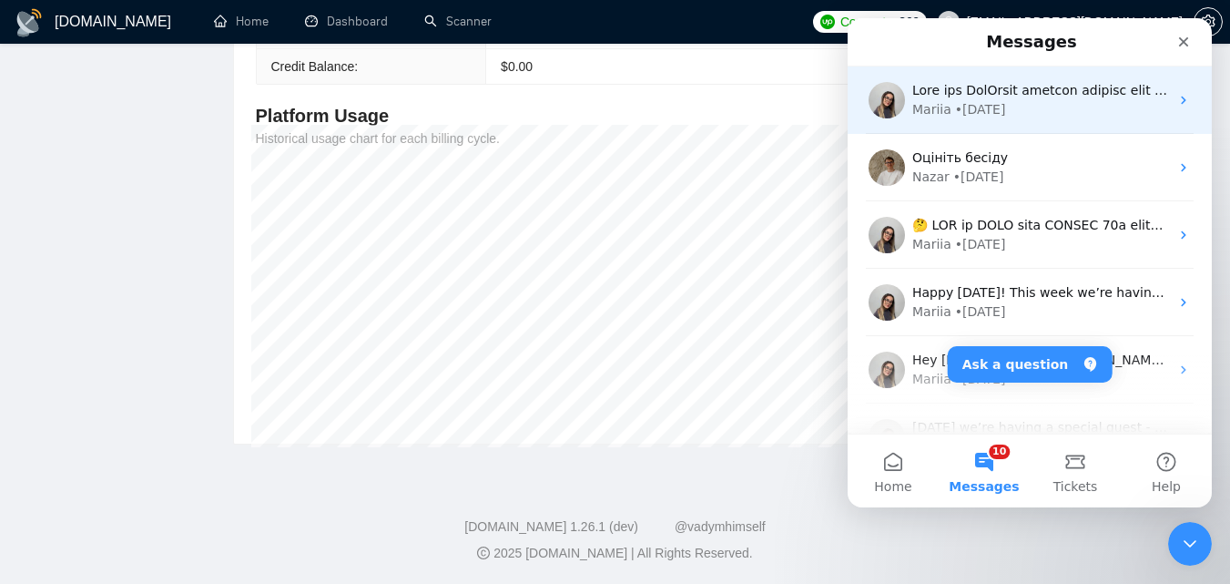
scroll to position [0, 0]
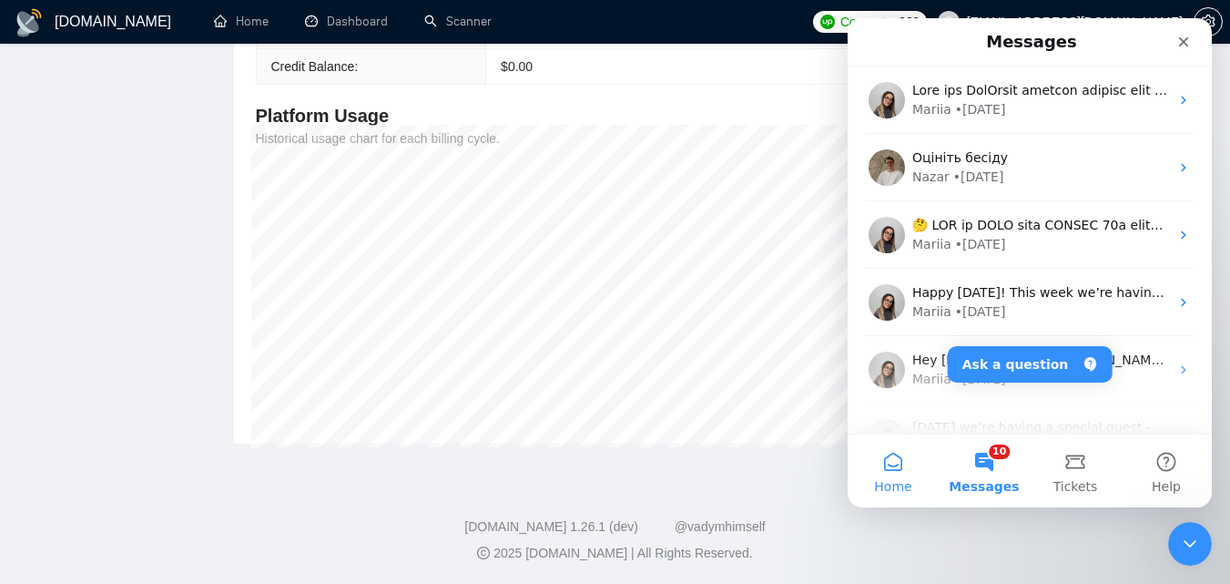
click at [890, 468] on button "Home" at bounding box center [893, 470] width 91 height 73
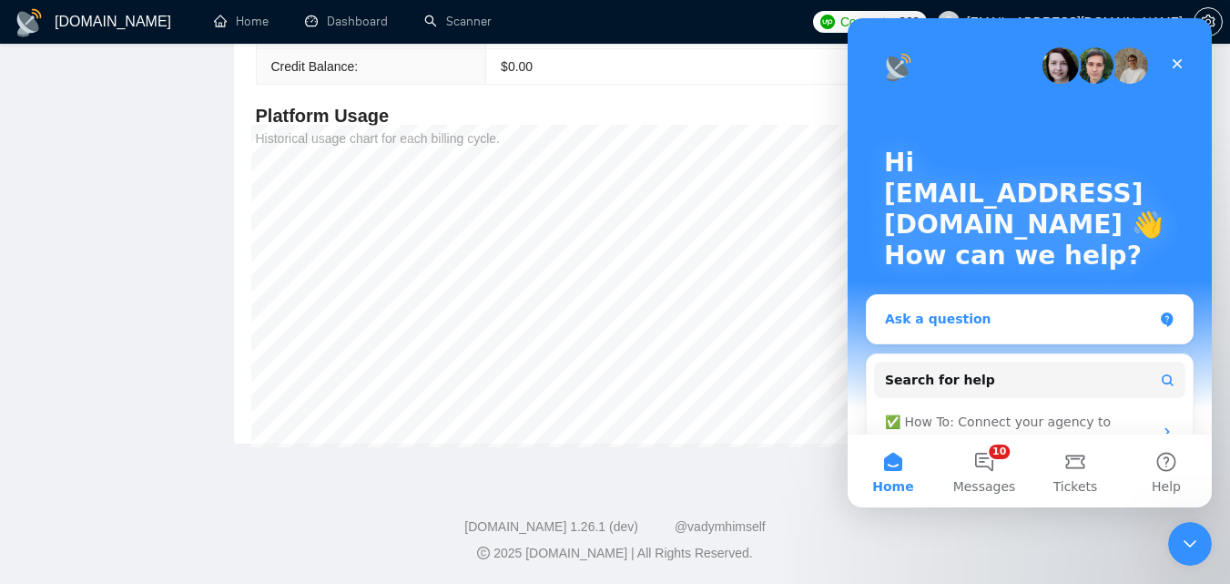
click at [1005, 306] on div "Ask a question" at bounding box center [1030, 319] width 326 height 48
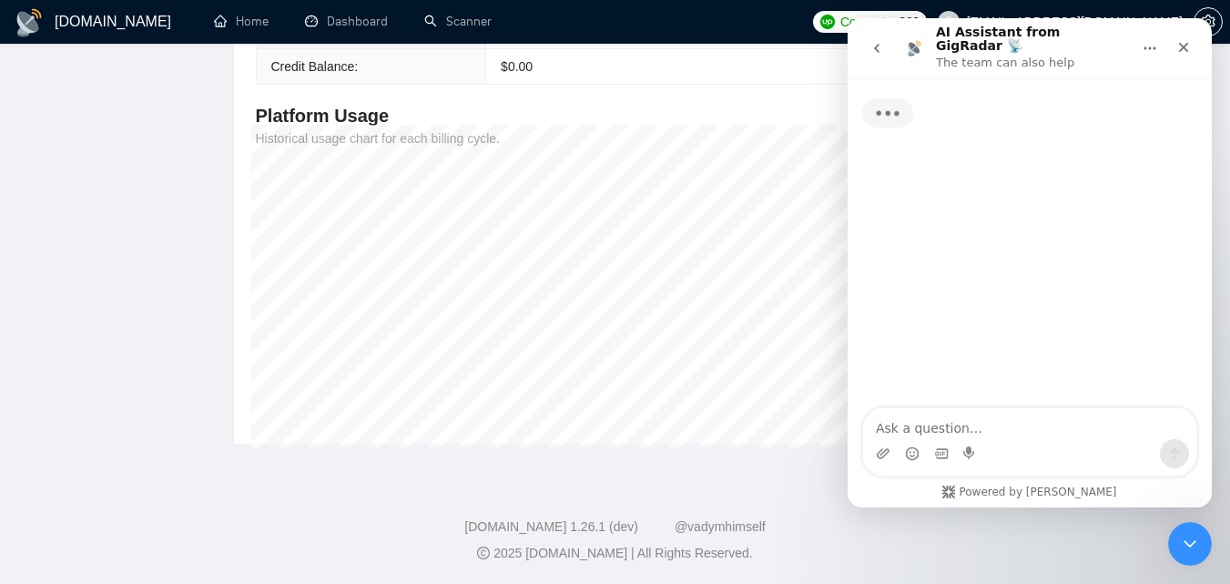
click at [1001, 437] on textarea "Ask a question…" at bounding box center [1029, 423] width 333 height 31
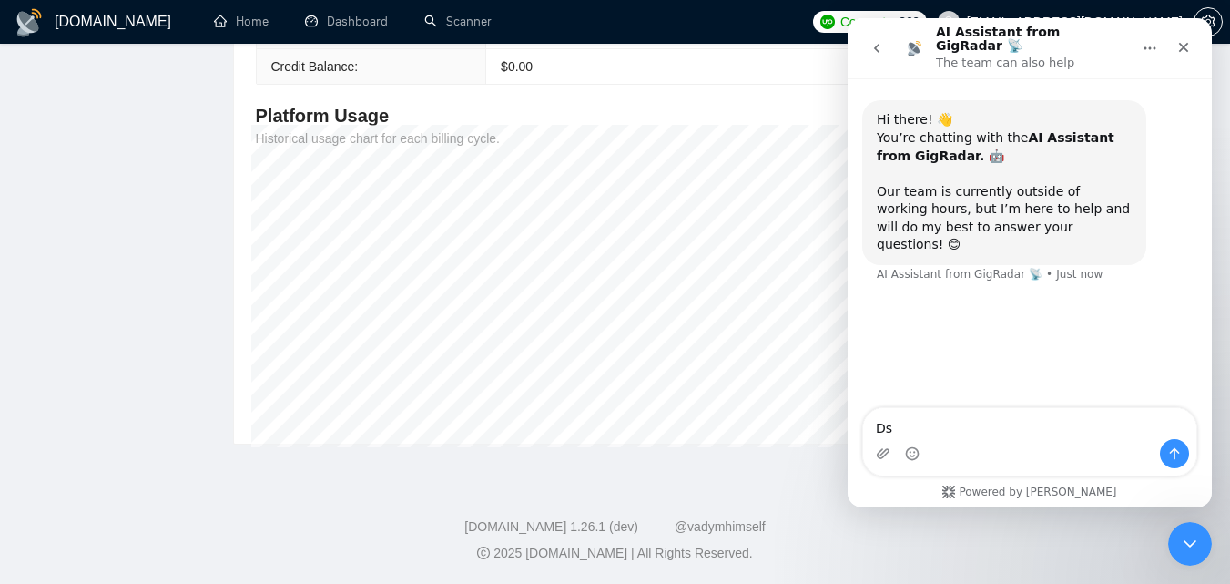
type textarea "D"
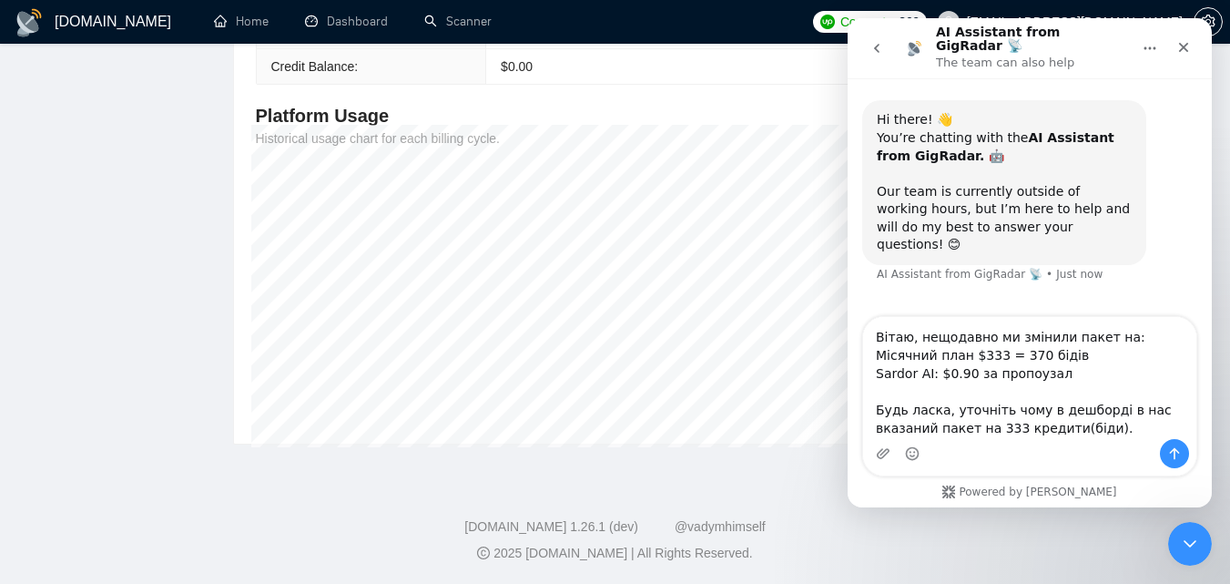
type textarea "Вітаю, нещодавно ми змінили пакет на: Місячний план $333 = 370 бідів Sardor AI:…"
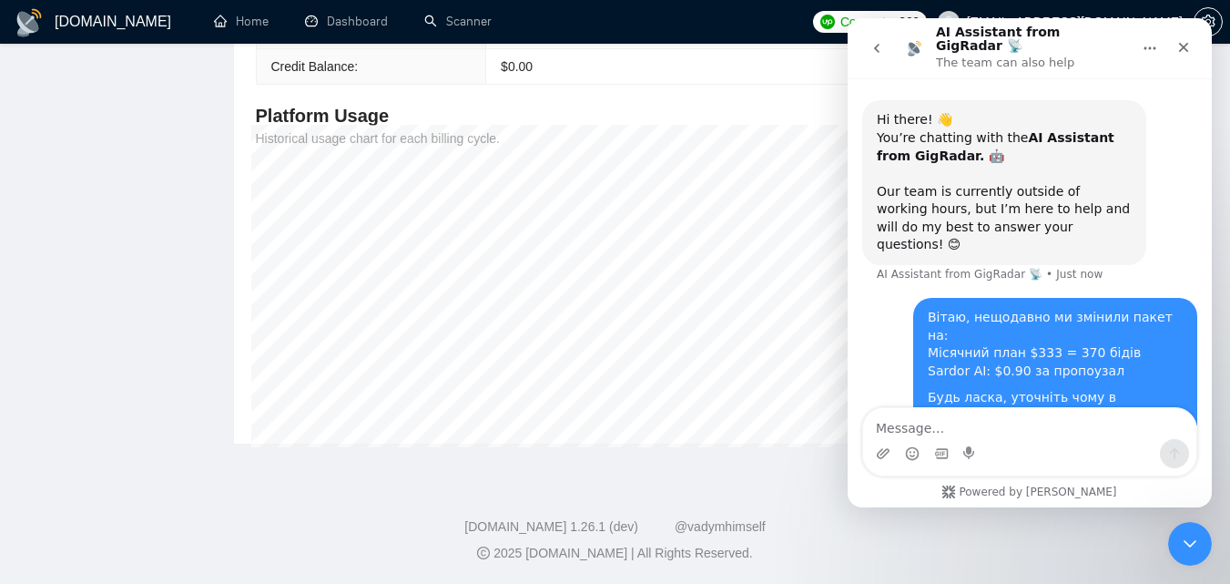
scroll to position [60, 0]
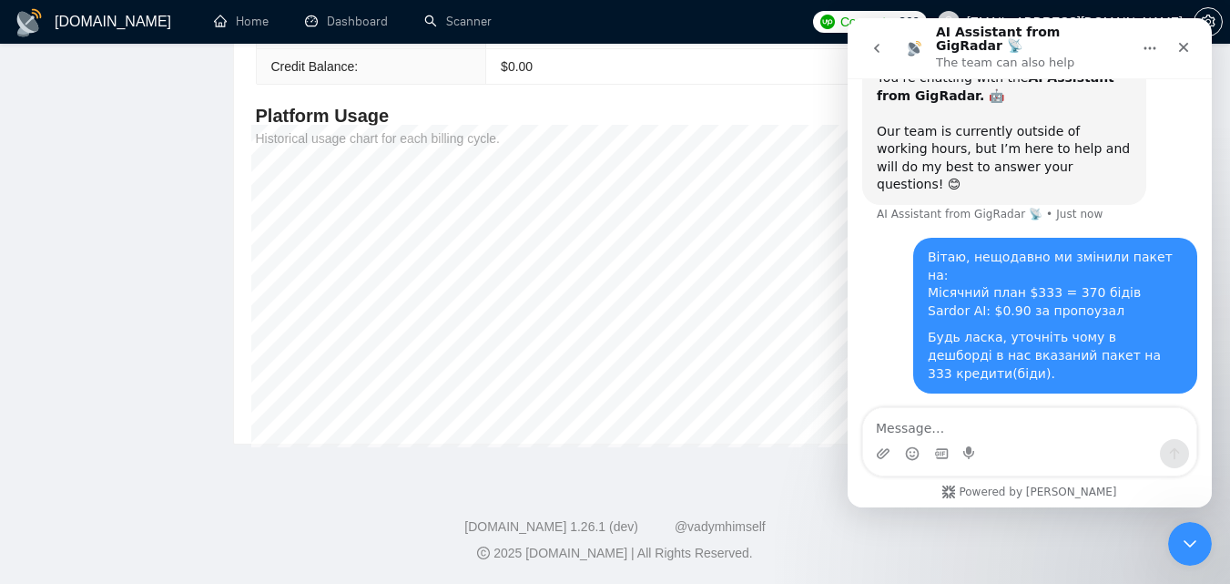
click at [879, 31] on button "go back" at bounding box center [877, 48] width 35 height 35
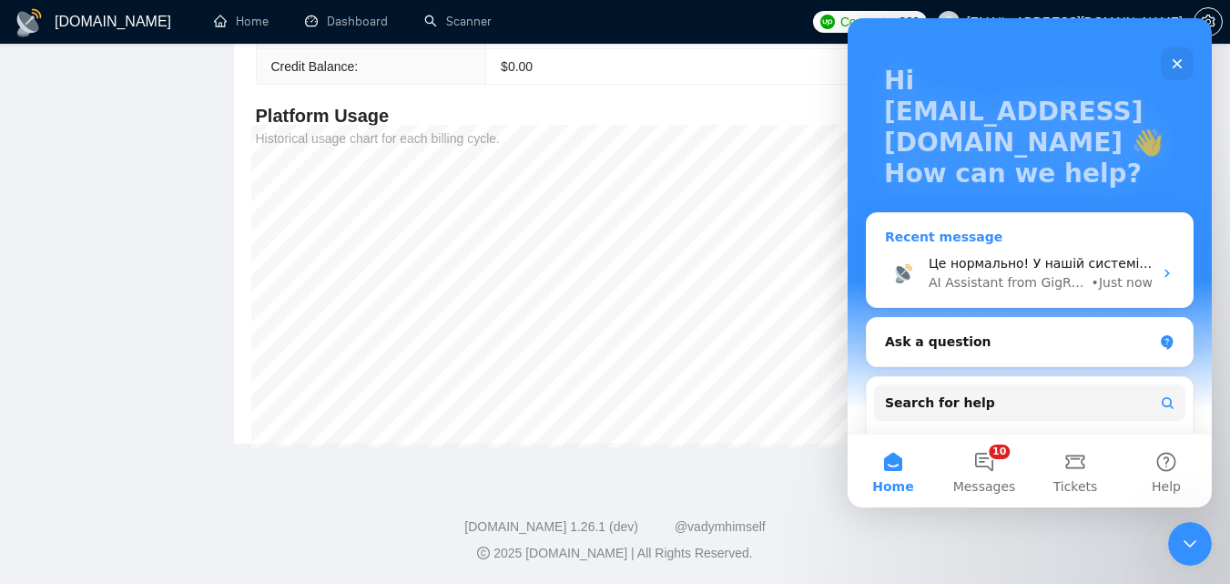
scroll to position [91, 0]
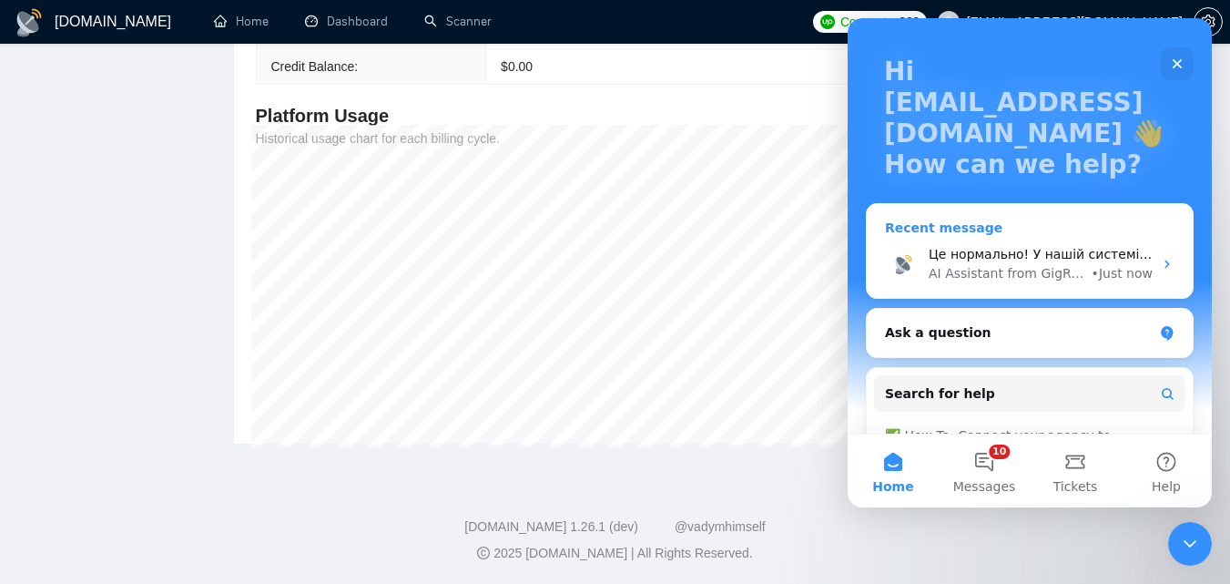
click at [1015, 266] on div "AI Assistant from GigRadar 📡" at bounding box center [1008, 273] width 159 height 19
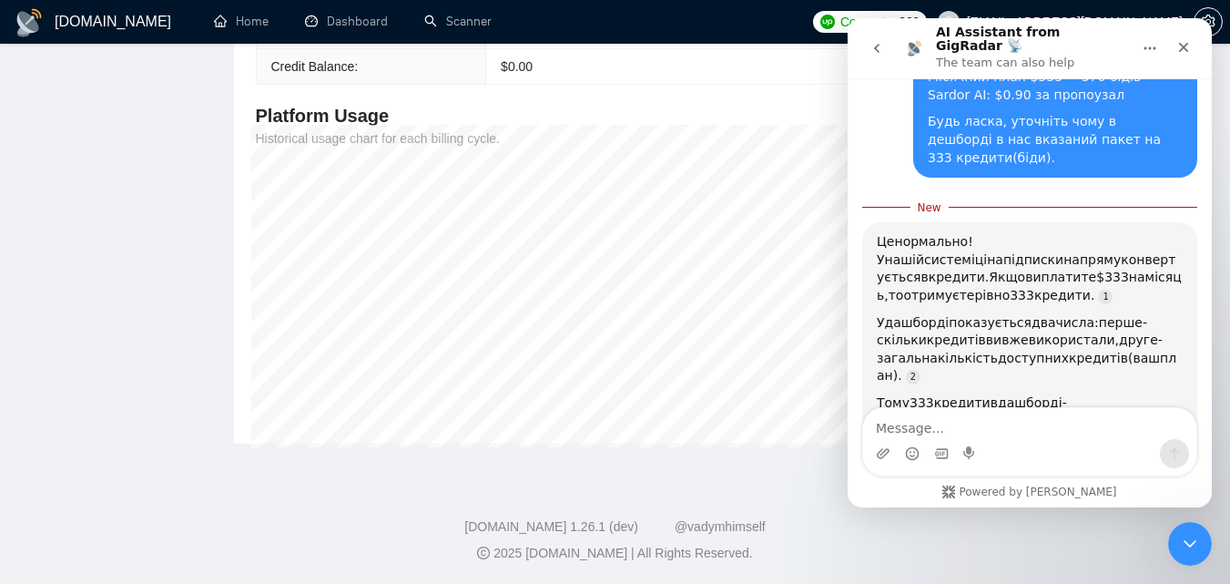
scroll to position [257, 0]
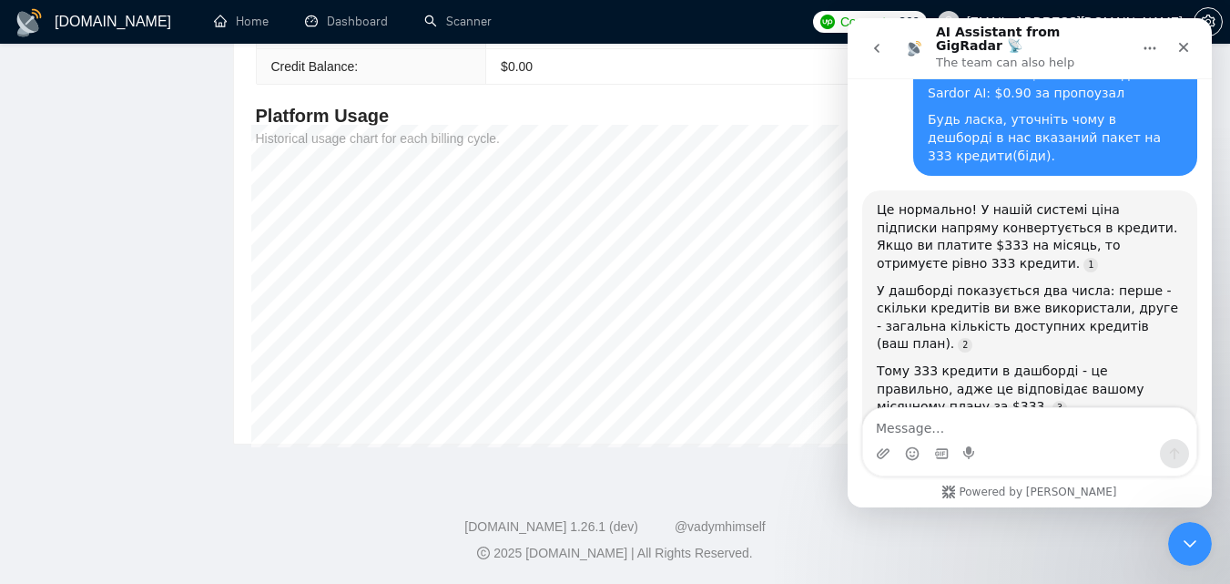
click at [881, 41] on icon "go back" at bounding box center [877, 48] width 15 height 15
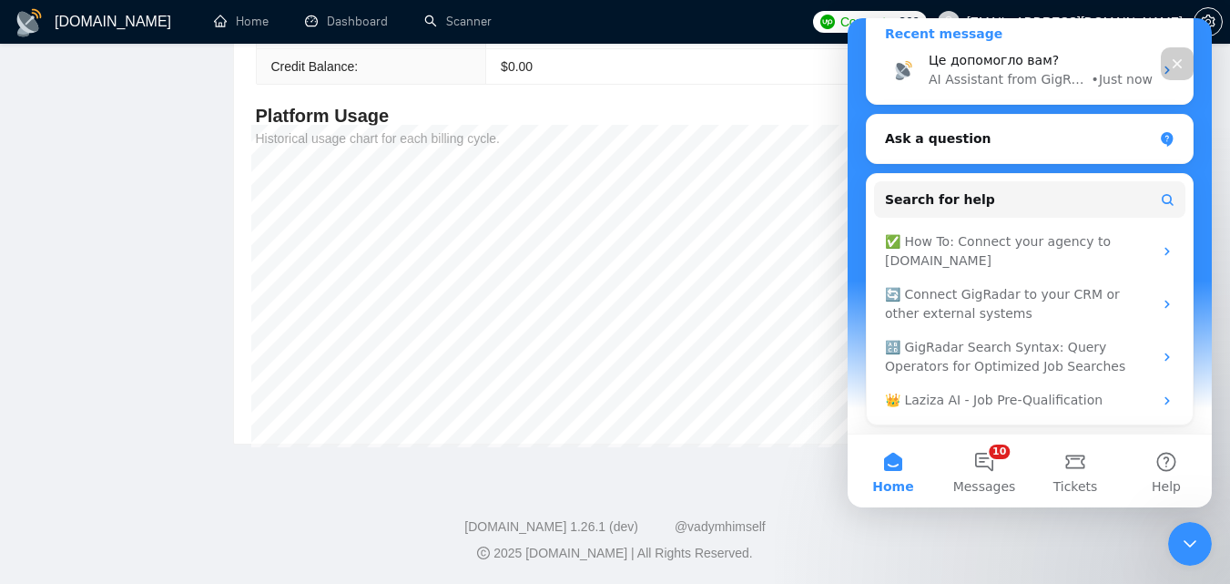
scroll to position [286, 0]
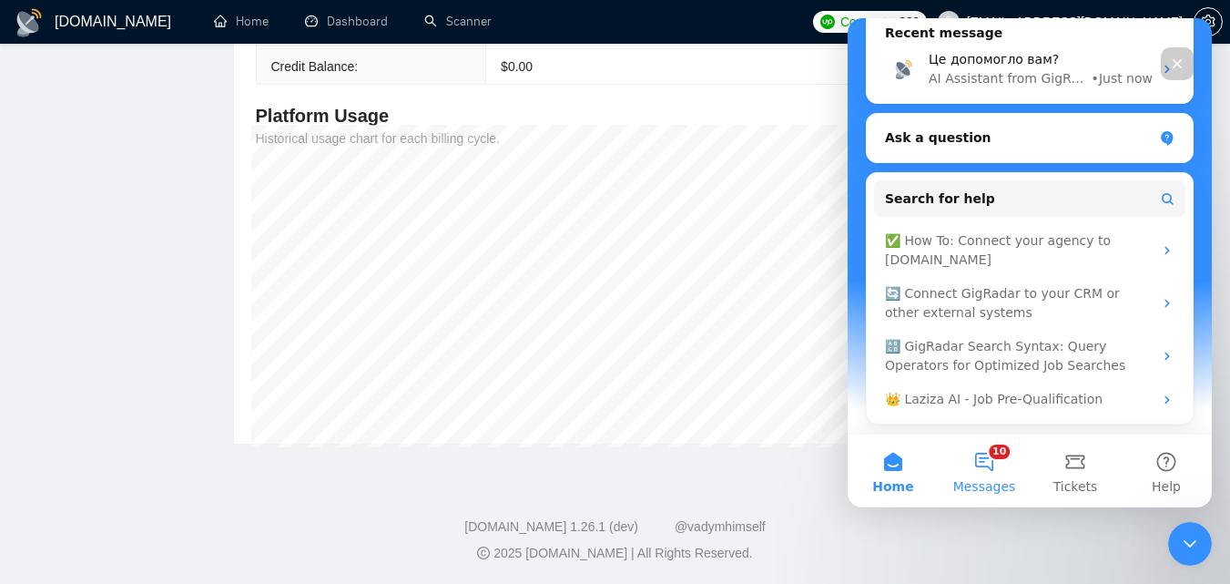
click at [984, 450] on button "10 Messages" at bounding box center [984, 470] width 91 height 73
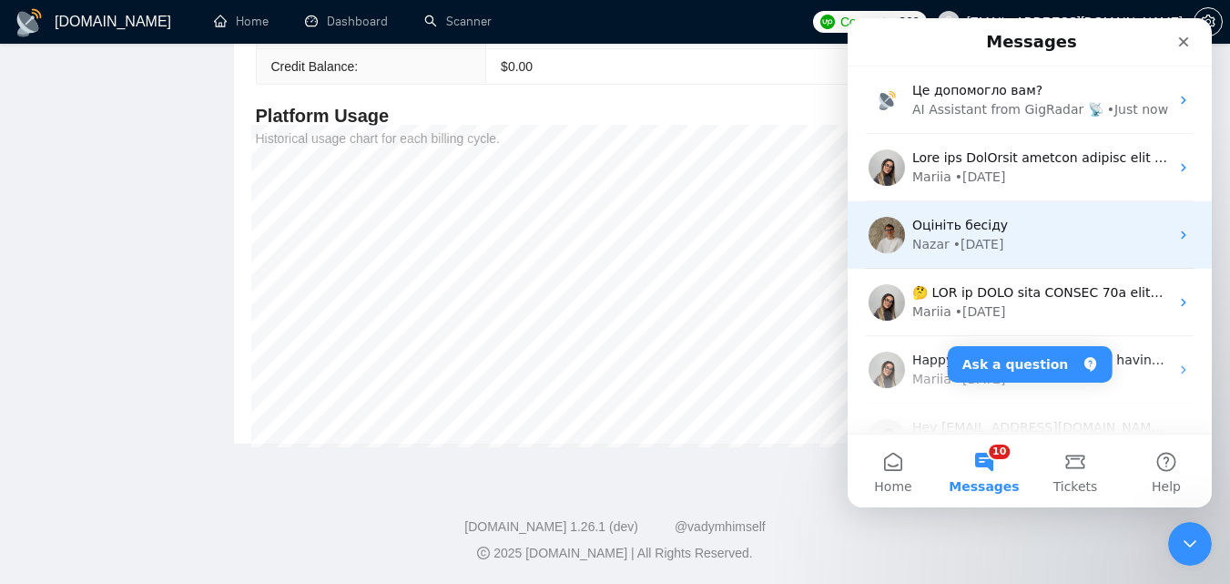
click at [1039, 238] on div "Nazar • 1w ago" at bounding box center [1040, 244] width 257 height 19
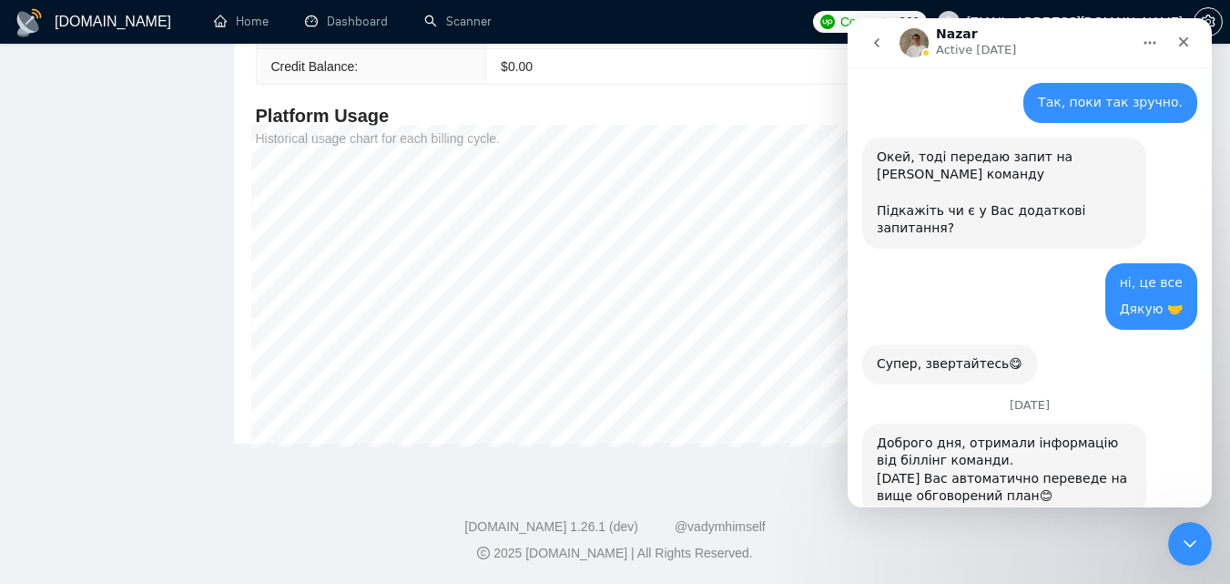
scroll to position [3080, 0]
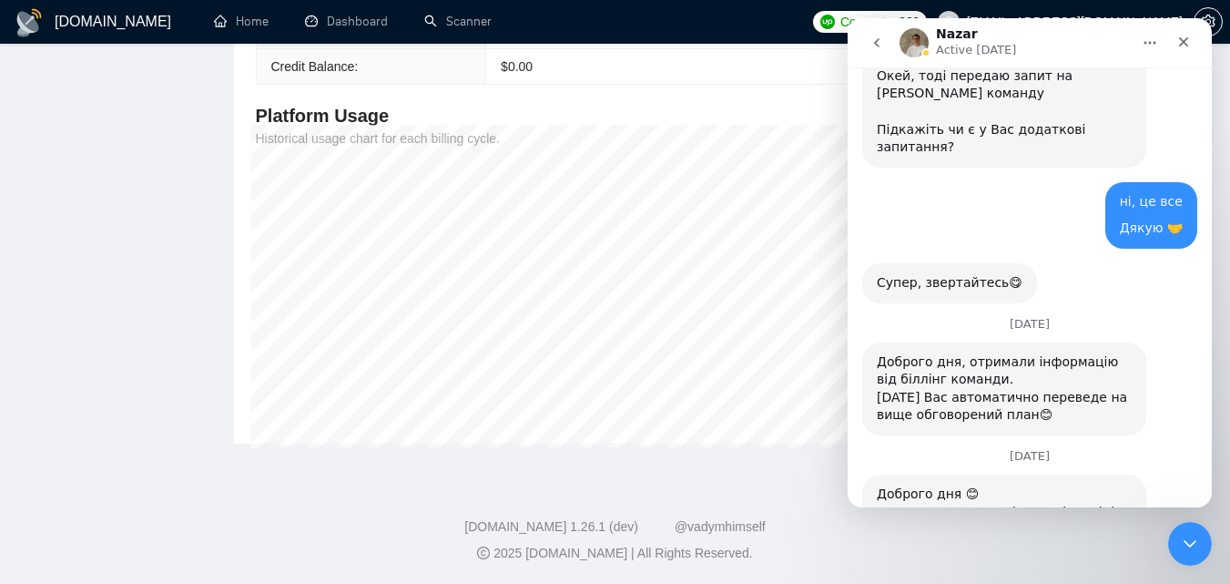
click at [867, 44] on button "go back" at bounding box center [877, 42] width 35 height 35
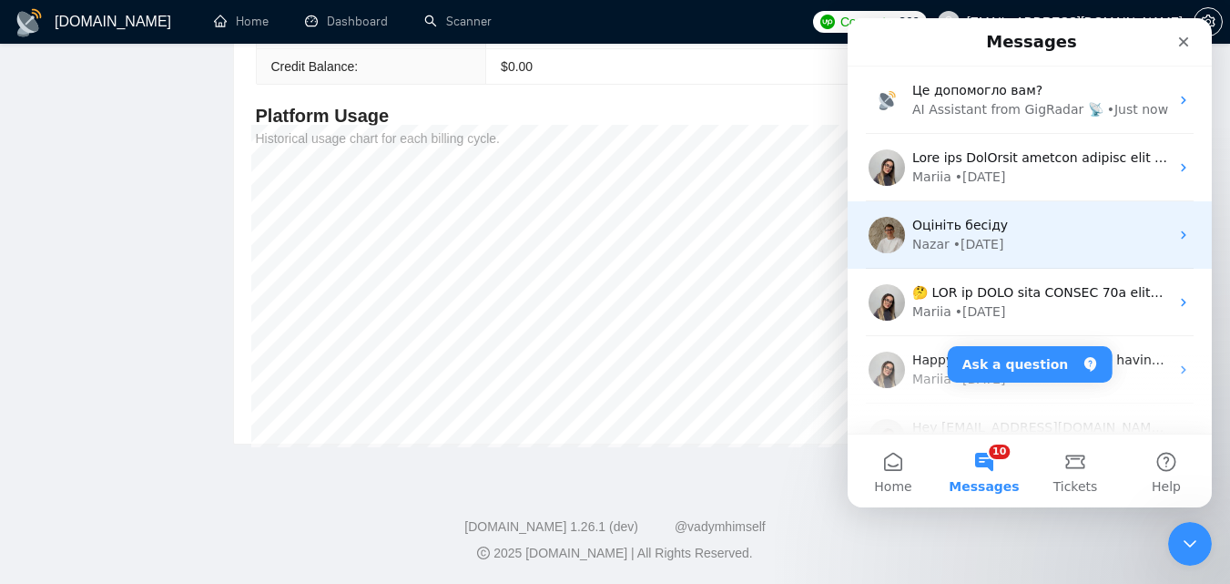
scroll to position [0, 0]
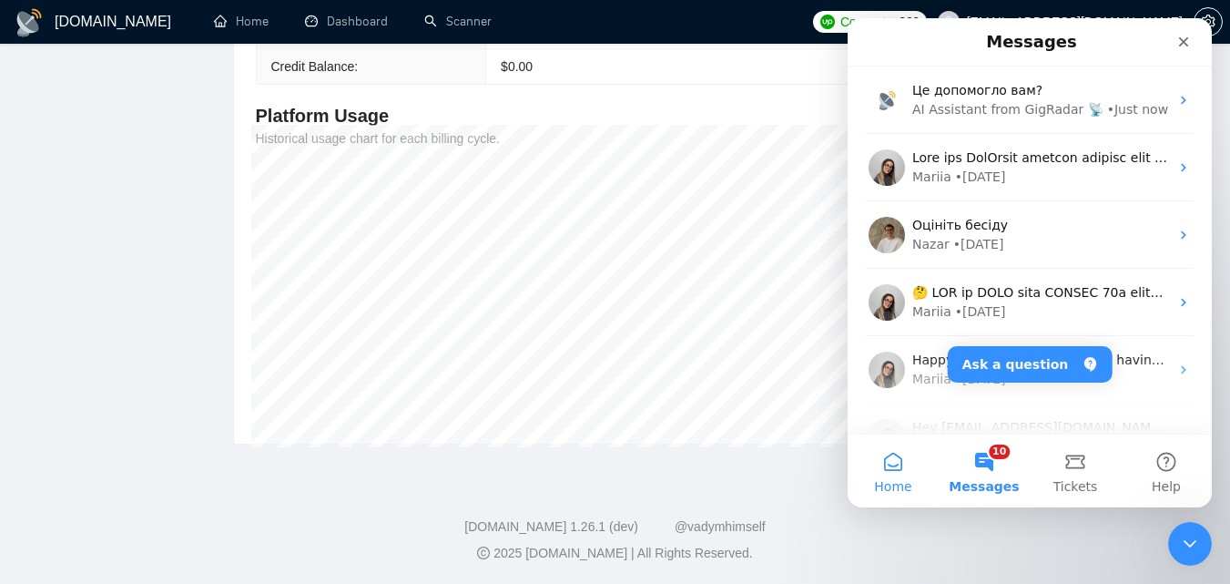
click at [902, 483] on span "Home" at bounding box center [892, 486] width 37 height 13
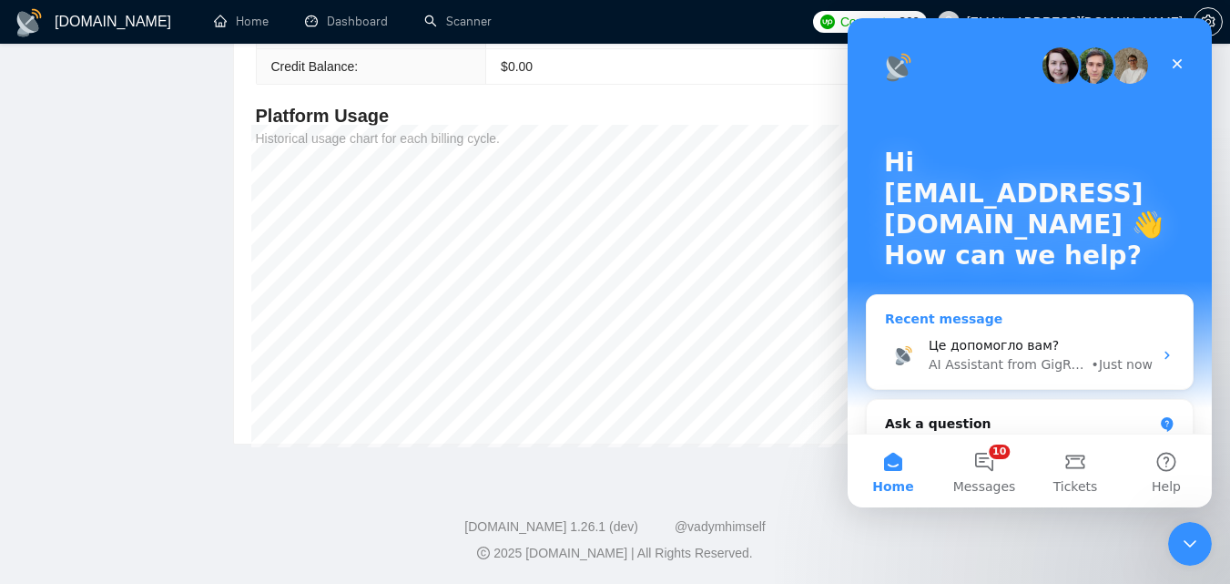
click at [1020, 365] on div "AI Assistant from GigRadar 📡" at bounding box center [1008, 364] width 159 height 19
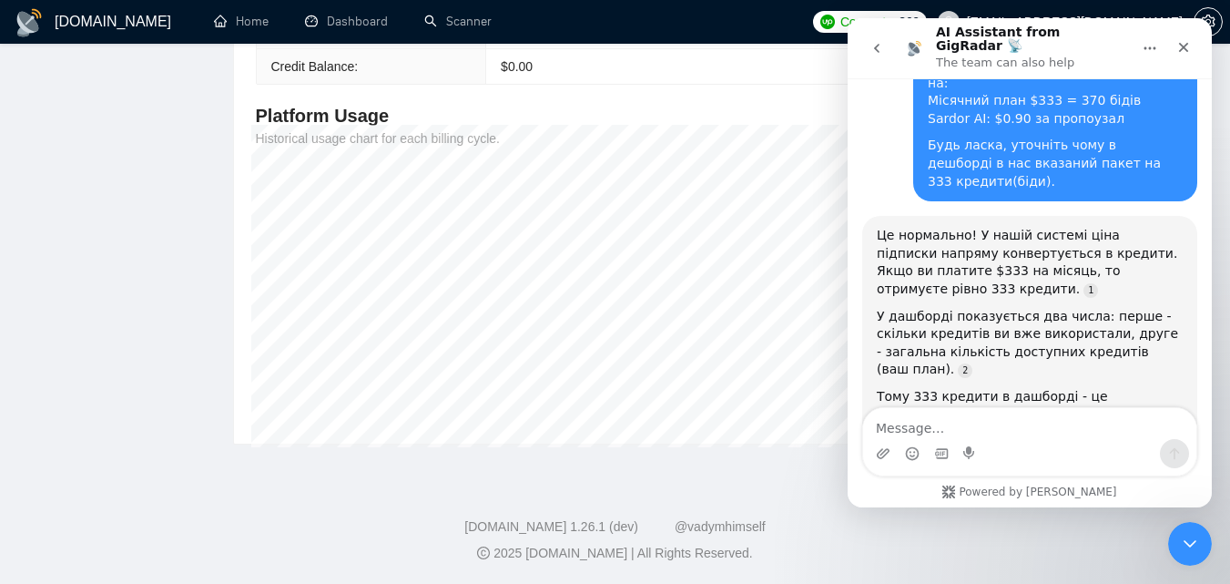
scroll to position [287, 0]
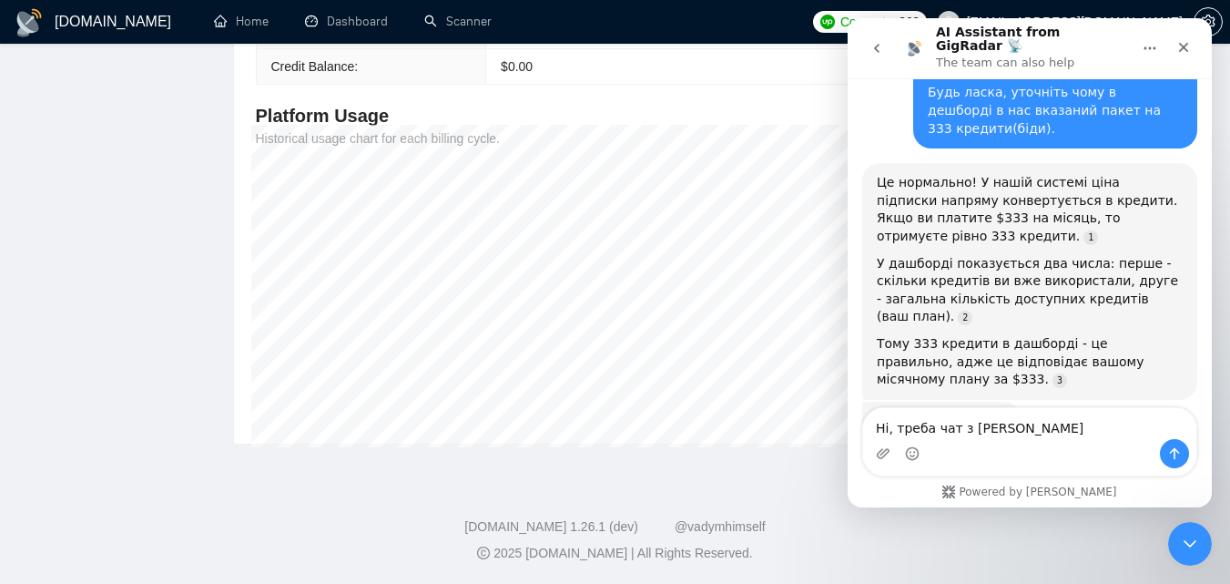
type textarea "Ні, треба чат з Назаром"
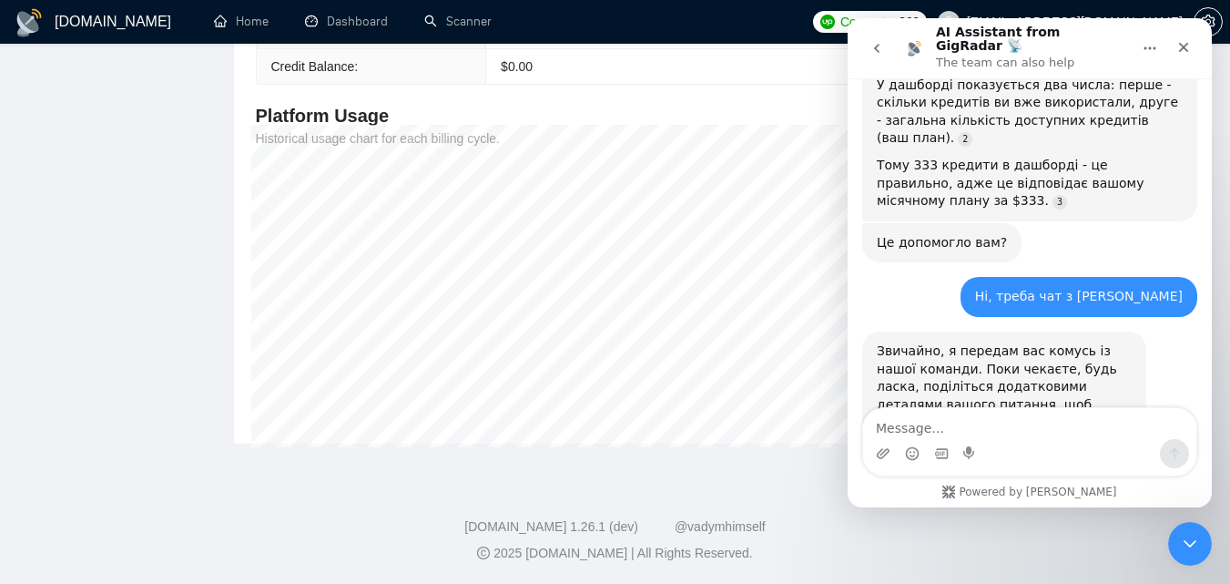
scroll to position [466, 0]
click at [983, 426] on textarea "Message…" at bounding box center [1029, 423] width 333 height 31
type textarea "Поки це всі деталі"
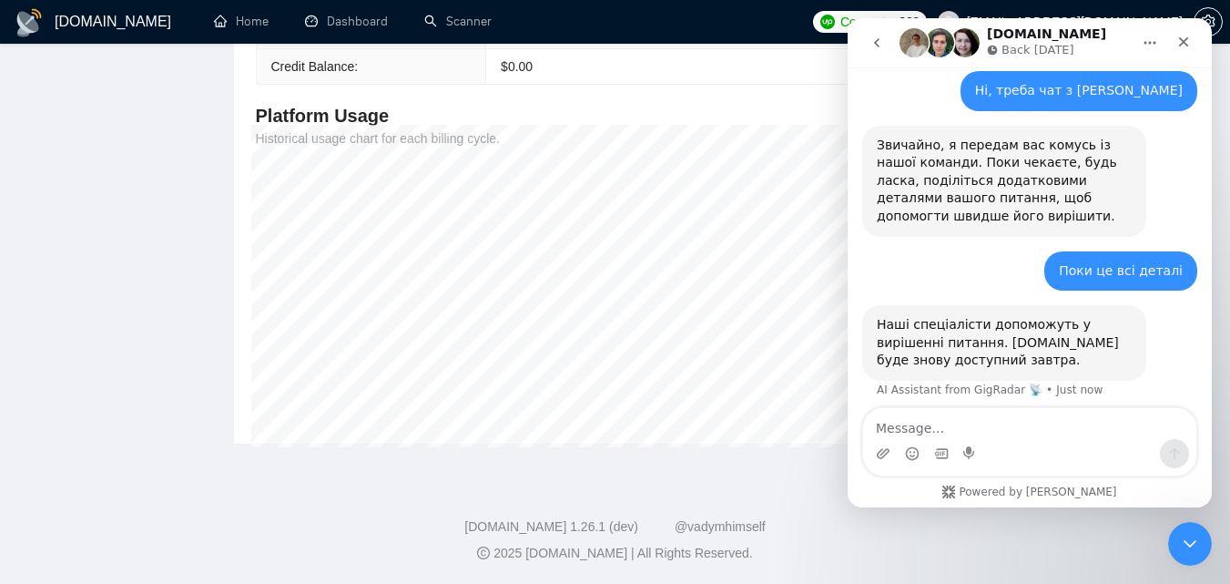
scroll to position [662, 0]
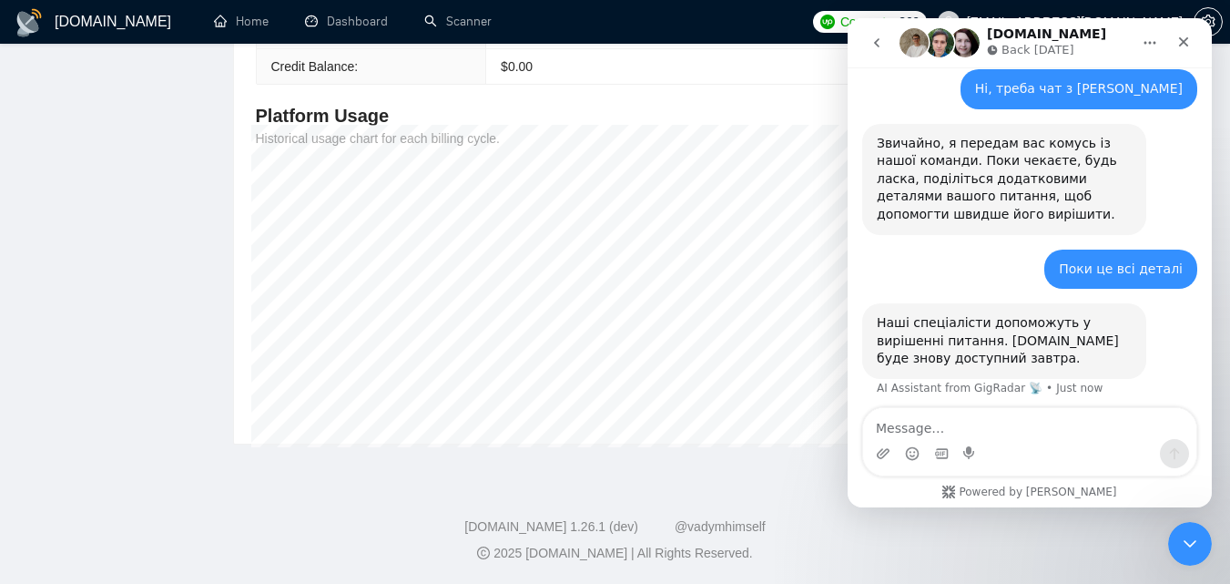
click at [875, 48] on icon "go back" at bounding box center [877, 43] width 15 height 15
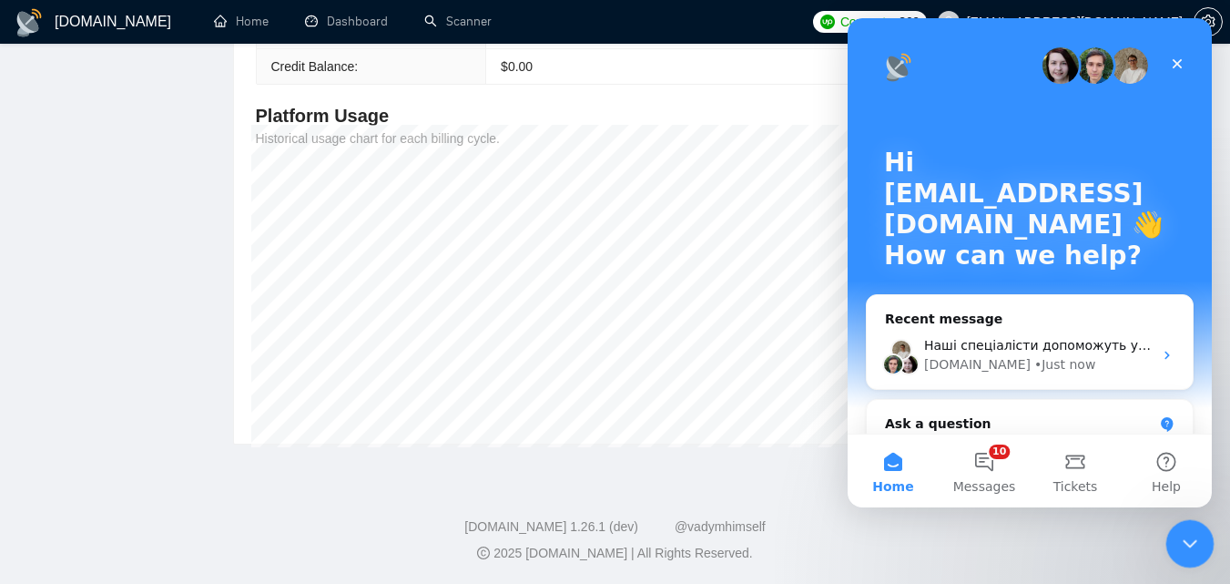
click at [1184, 524] on div "Close Intercom Messenger" at bounding box center [1188, 541] width 44 height 44
